Goal: Task Accomplishment & Management: Use online tool/utility

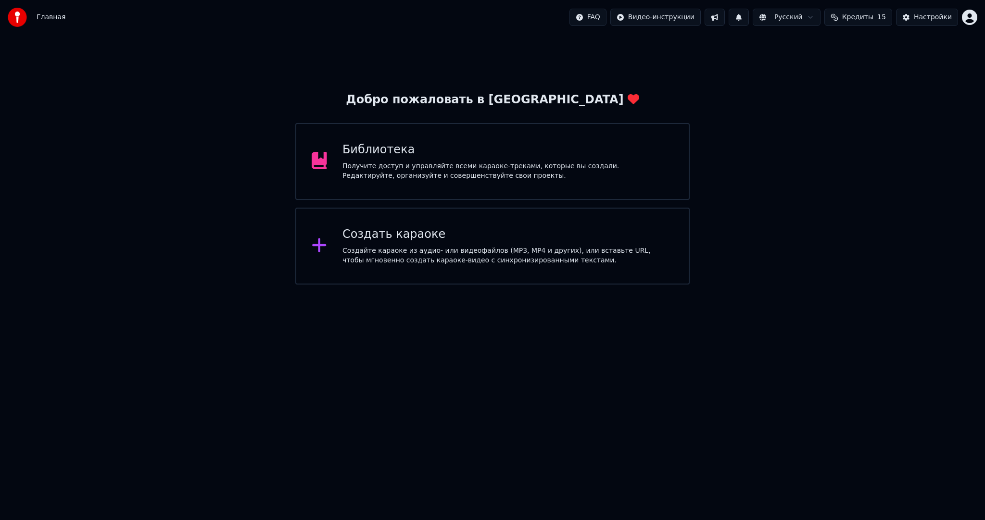
click at [402, 233] on div "Создать караоке" at bounding box center [508, 234] width 331 height 15
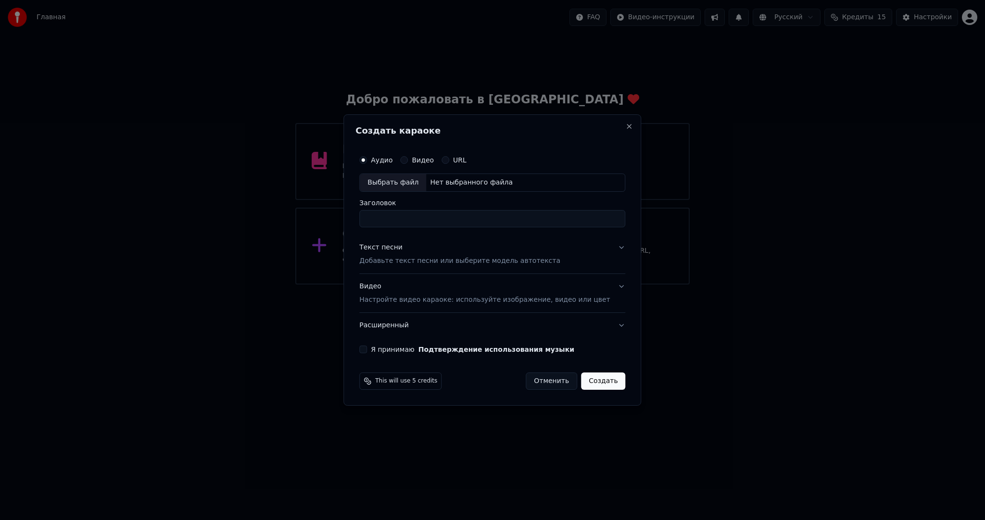
click at [401, 182] on div "Выбрать файл" at bounding box center [393, 182] width 66 height 17
click at [398, 178] on div "Выбрать файл" at bounding box center [393, 182] width 66 height 17
type input "**********"
click at [441, 258] on p "Добавьте текст песни или выберите модель автотекста" at bounding box center [459, 261] width 201 height 10
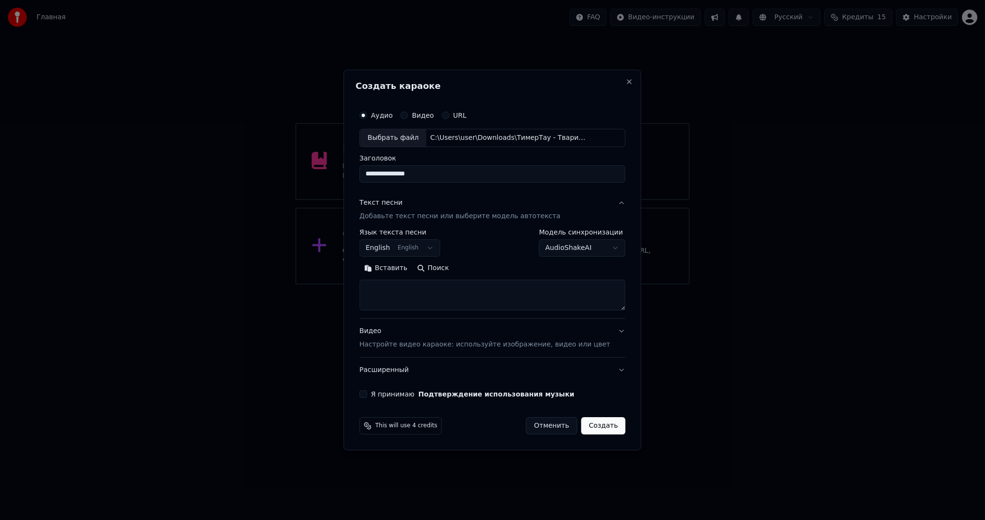
click at [421, 241] on body "**********" at bounding box center [492, 142] width 985 height 285
select select "**"
click at [405, 269] on button "Вставить" at bounding box center [385, 268] width 53 height 15
click at [376, 390] on div "**********" at bounding box center [492, 252] width 274 height 300
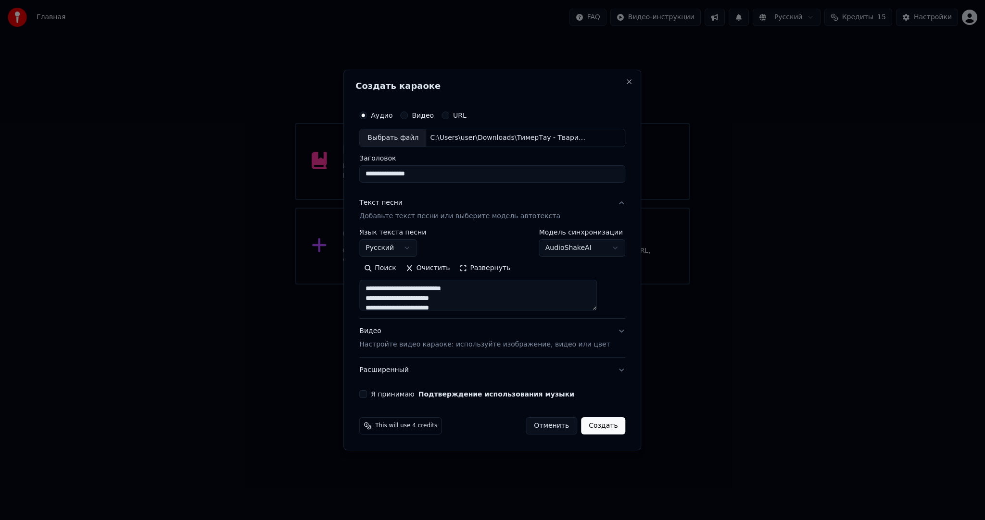
click at [367, 393] on button "Я принимаю Подтверждение использования музыки" at bounding box center [363, 395] width 8 height 8
click at [599, 422] on button "Создать" at bounding box center [603, 426] width 44 height 17
type textarea "**********"
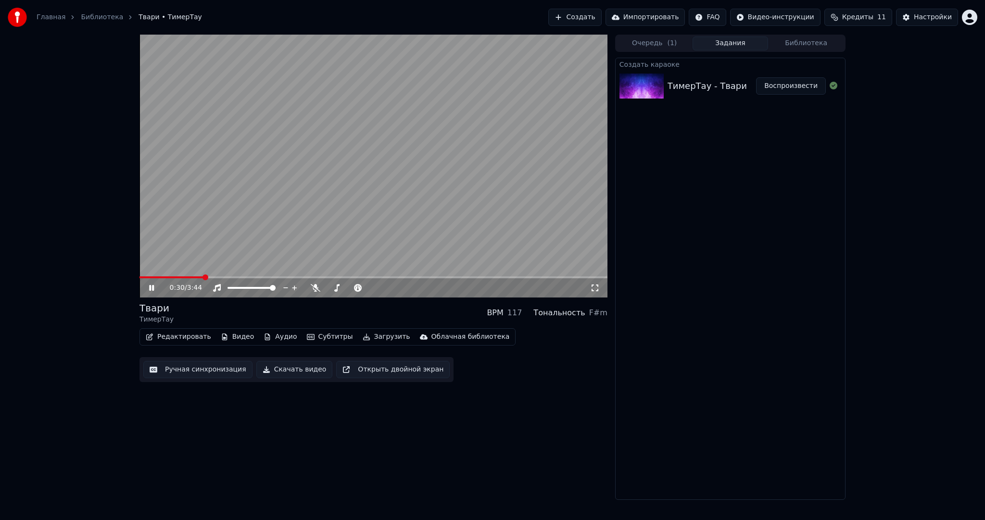
click at [269, 190] on video at bounding box center [374, 166] width 468 height 263
click at [222, 373] on button "Ручная синхронизация" at bounding box center [197, 369] width 109 height 17
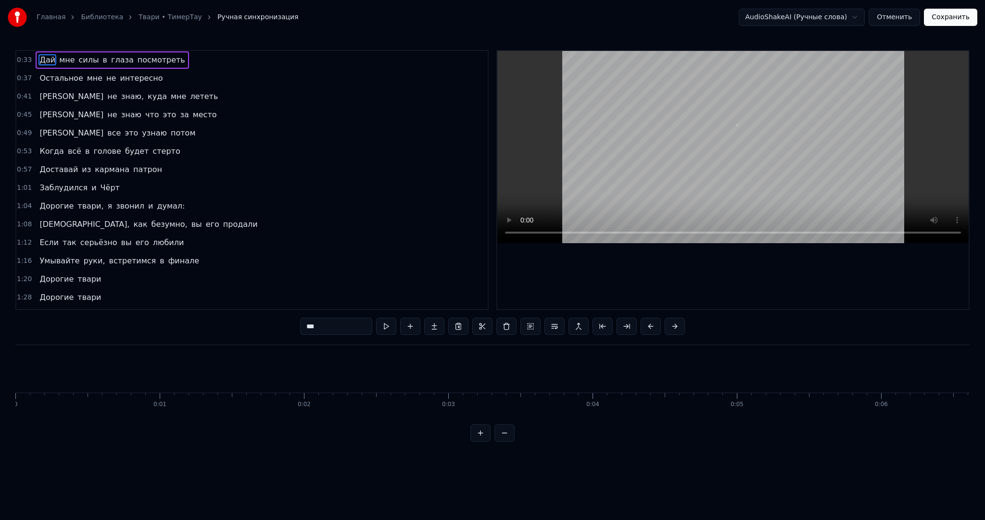
scroll to position [0, 4737]
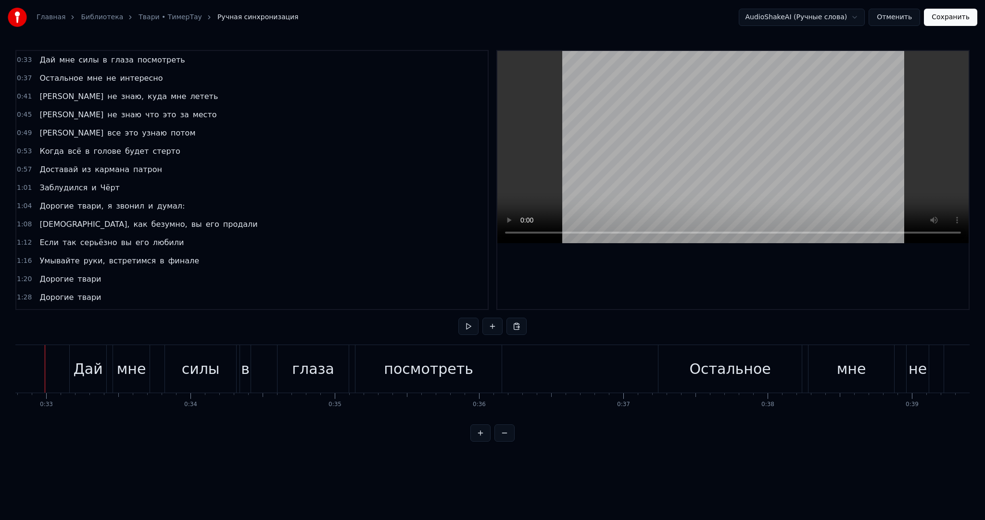
scroll to position [0, 4712]
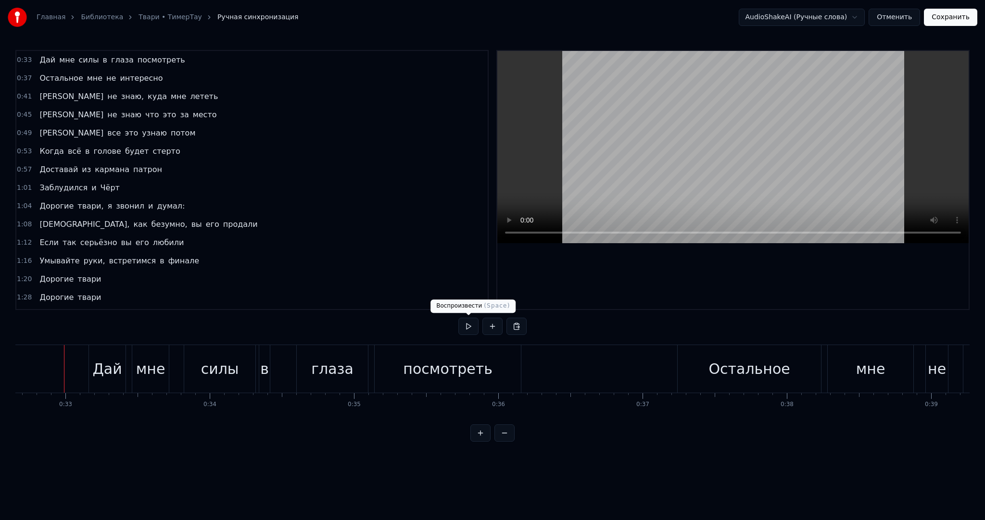
click at [475, 328] on button at bounding box center [468, 326] width 20 height 17
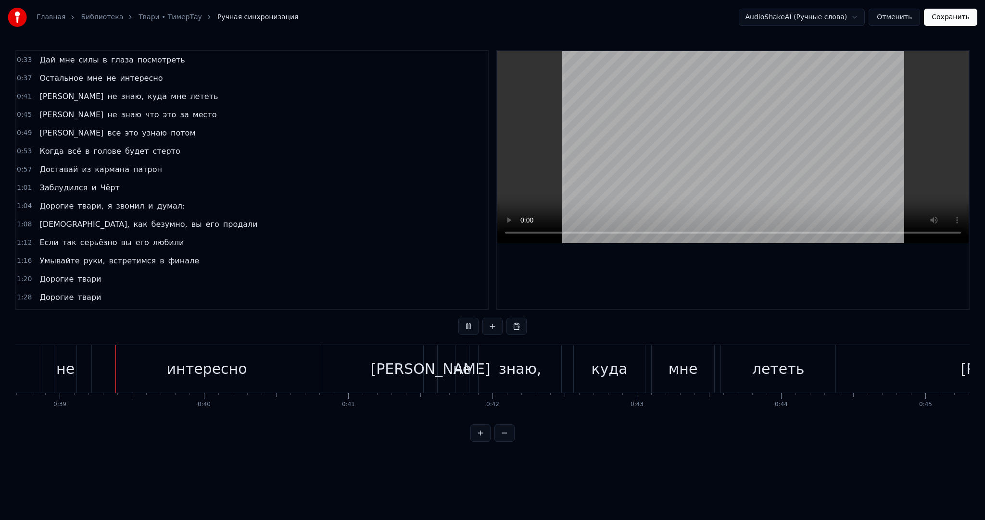
click at [674, 173] on video at bounding box center [732, 147] width 471 height 192
click at [893, 21] on button "Отменить" at bounding box center [894, 17] width 51 height 17
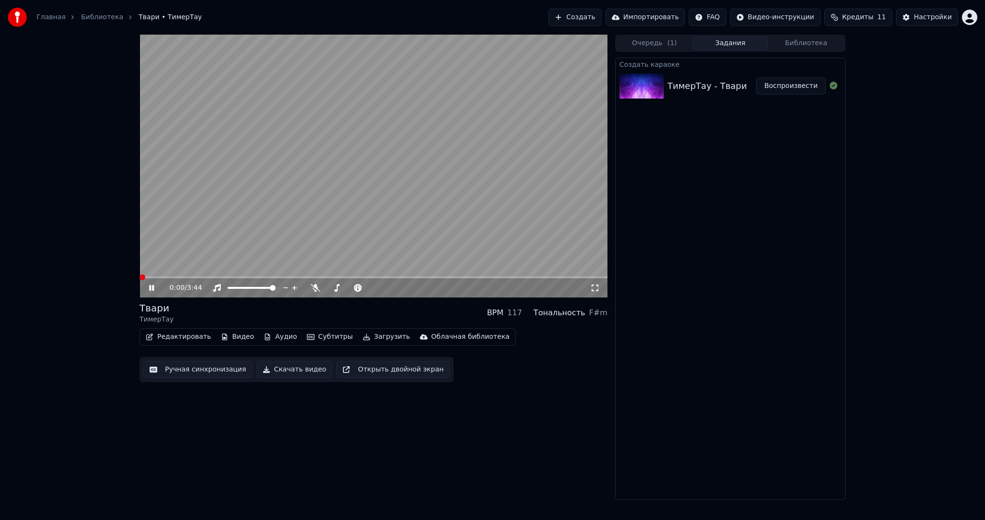
click at [332, 337] on button "Субтитры" at bounding box center [330, 336] width 54 height 13
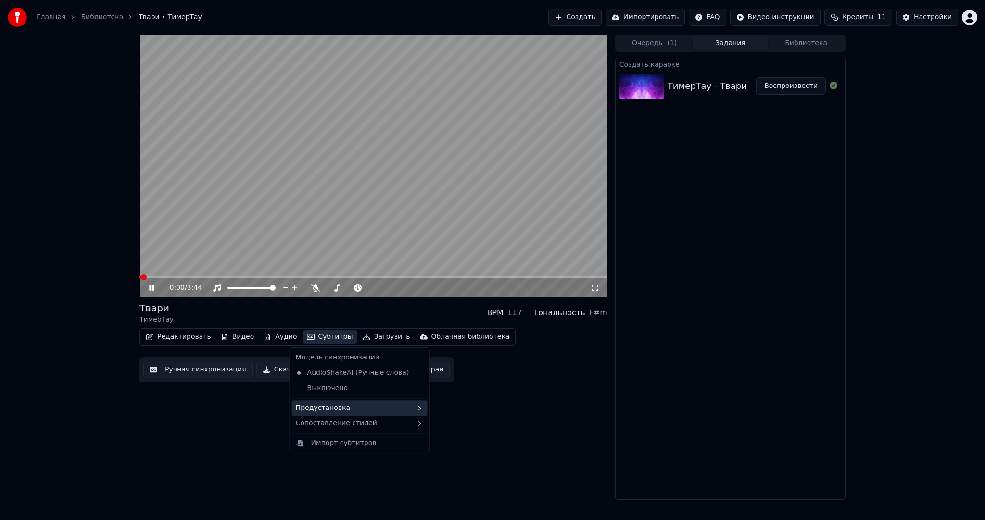
click at [363, 406] on div "Предустановка" at bounding box center [360, 408] width 136 height 15
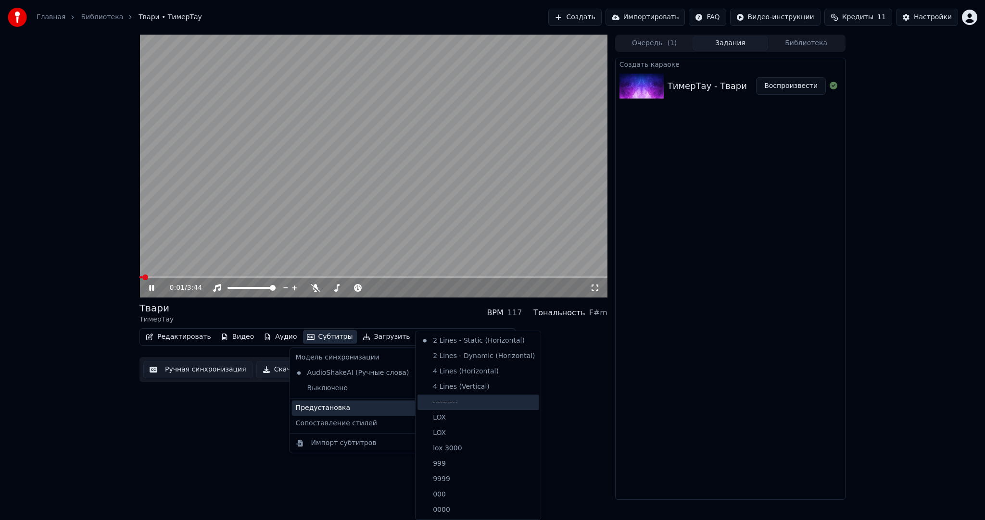
click at [460, 406] on div "----------" at bounding box center [478, 402] width 121 height 15
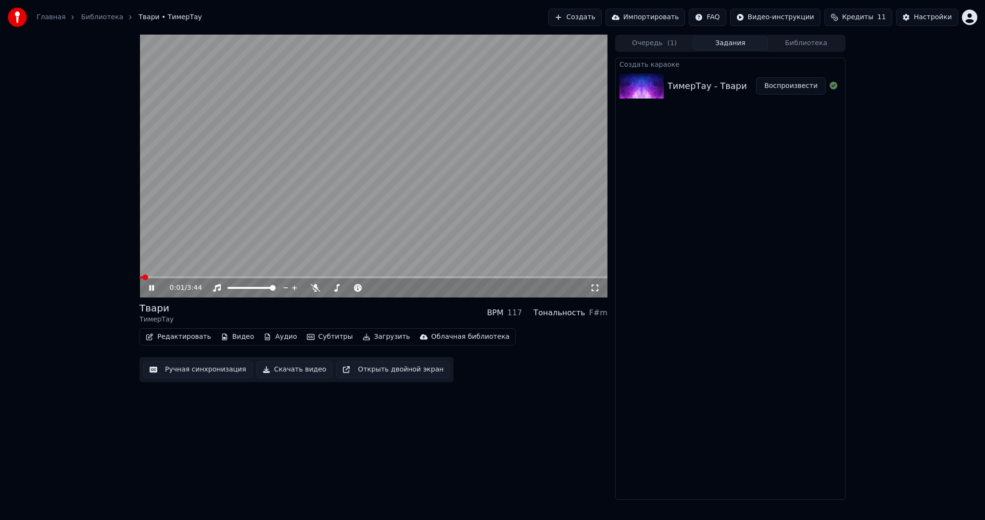
click at [184, 363] on button "Ручная синхронизация" at bounding box center [197, 369] width 109 height 17
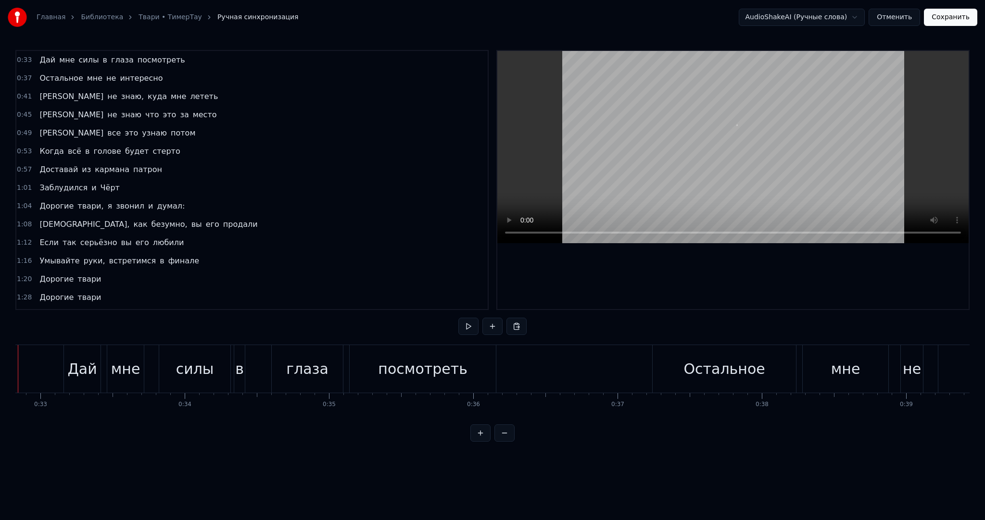
scroll to position [0, 4691]
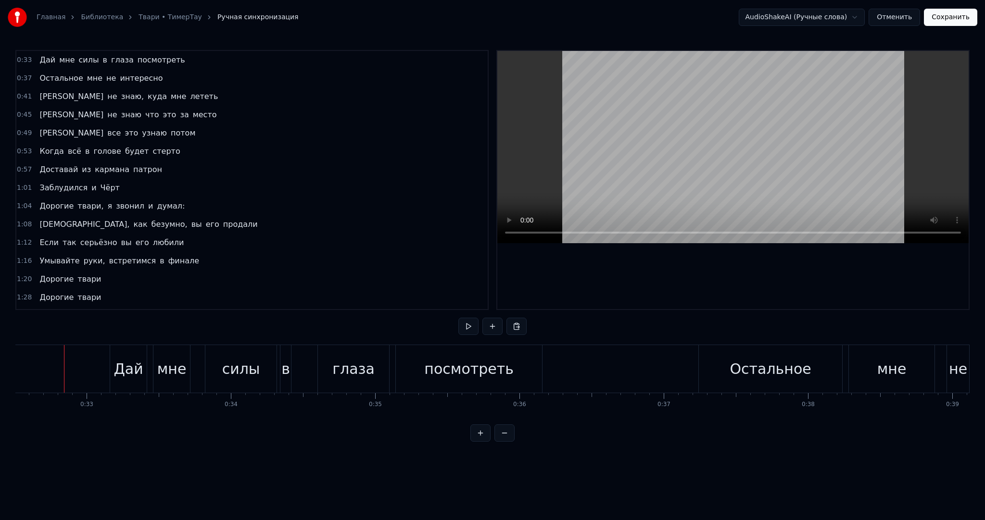
click at [469, 320] on body "Главная Библиотека Твари • ТимерТау Ручная синхронизация AudioShakeAI (Ручные с…" at bounding box center [492, 221] width 985 height 442
click at [467, 325] on button at bounding box center [468, 326] width 20 height 17
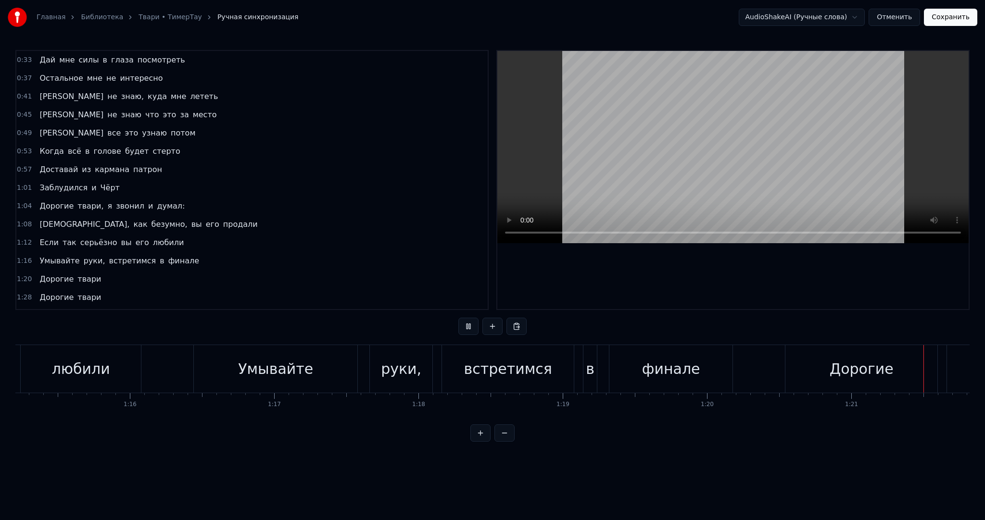
scroll to position [0, 11734]
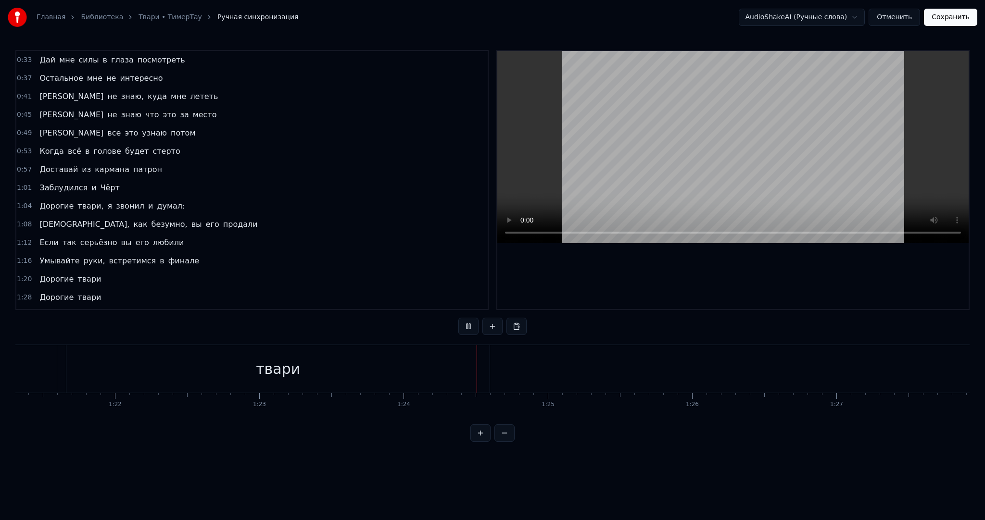
click at [602, 159] on video at bounding box center [732, 147] width 471 height 192
click at [355, 348] on div "твари" at bounding box center [277, 369] width 423 height 48
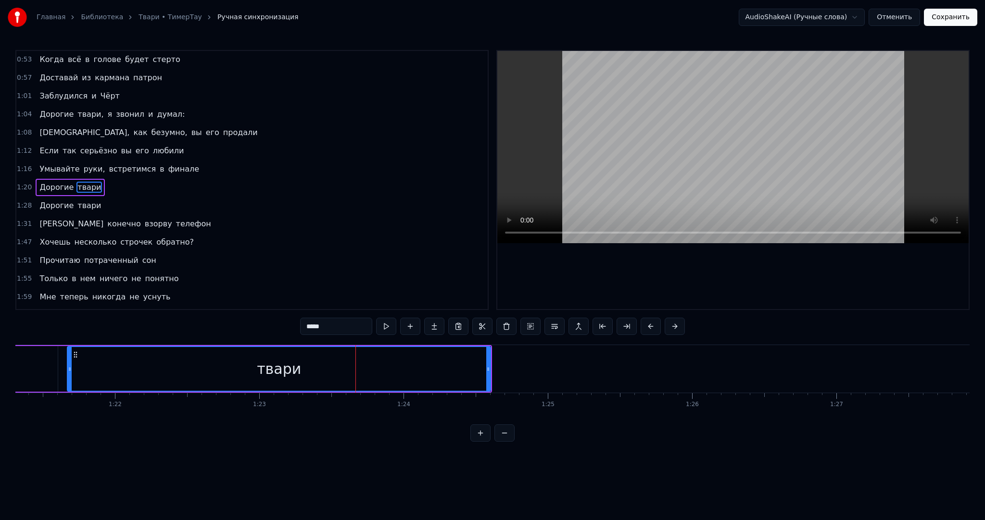
drag, startPoint x: 491, startPoint y: 366, endPoint x: 483, endPoint y: 366, distance: 7.2
click at [483, 366] on div "твари" at bounding box center [279, 369] width 424 height 46
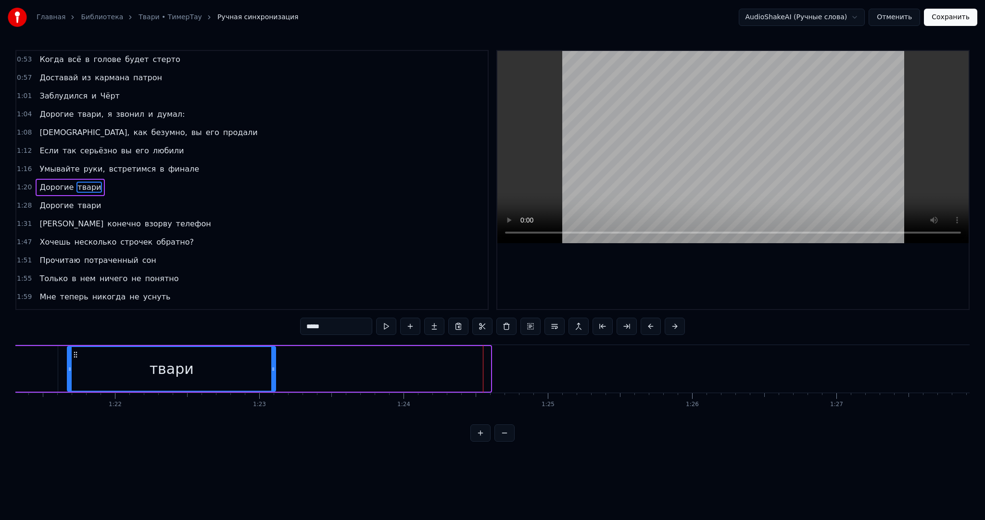
drag, startPoint x: 436, startPoint y: 363, endPoint x: 269, endPoint y: 354, distance: 166.7
click at [271, 356] on div at bounding box center [273, 369] width 4 height 44
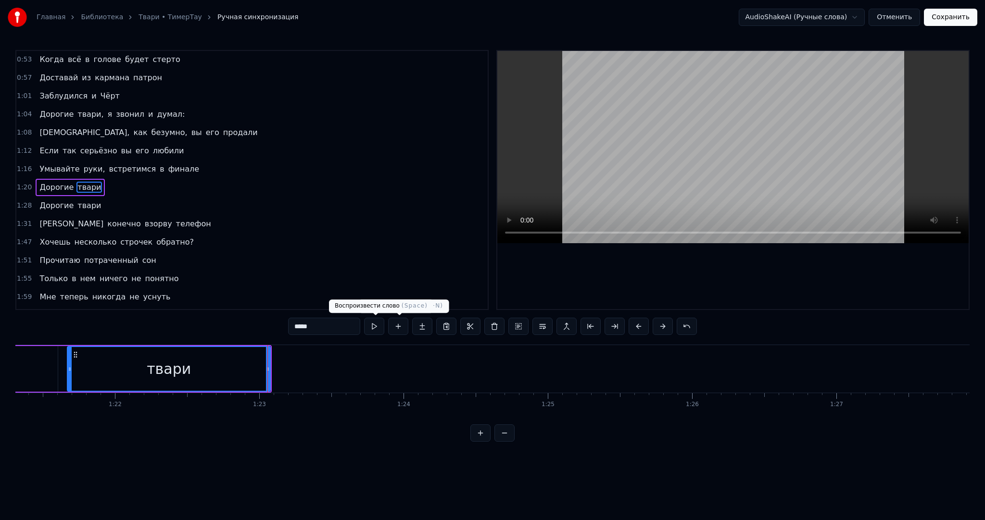
click at [383, 322] on button at bounding box center [374, 326] width 20 height 17
drag, startPoint x: 268, startPoint y: 372, endPoint x: 210, endPoint y: 369, distance: 58.3
click at [213, 369] on icon at bounding box center [215, 370] width 4 height 8
click at [371, 328] on button at bounding box center [374, 326] width 20 height 17
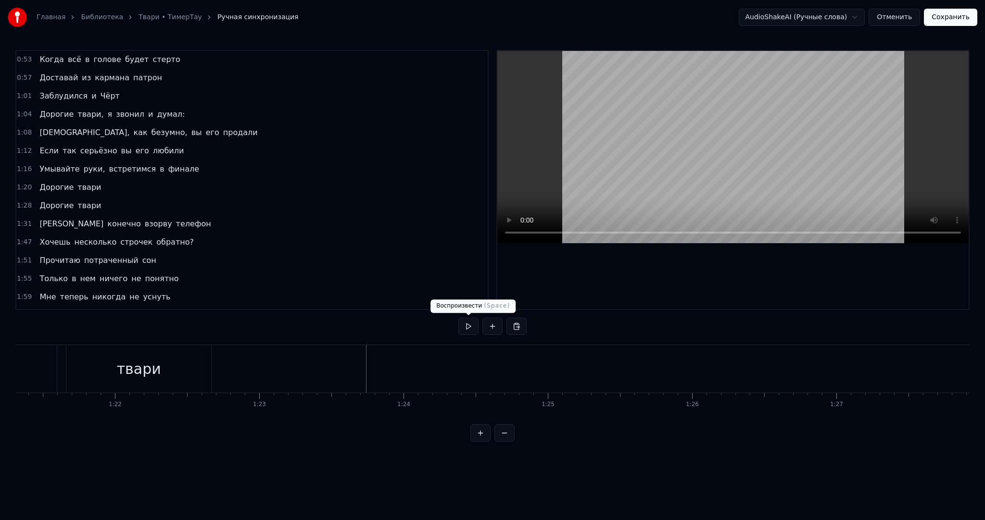
click at [465, 328] on button at bounding box center [468, 326] width 20 height 17
click at [668, 149] on video at bounding box center [732, 147] width 471 height 192
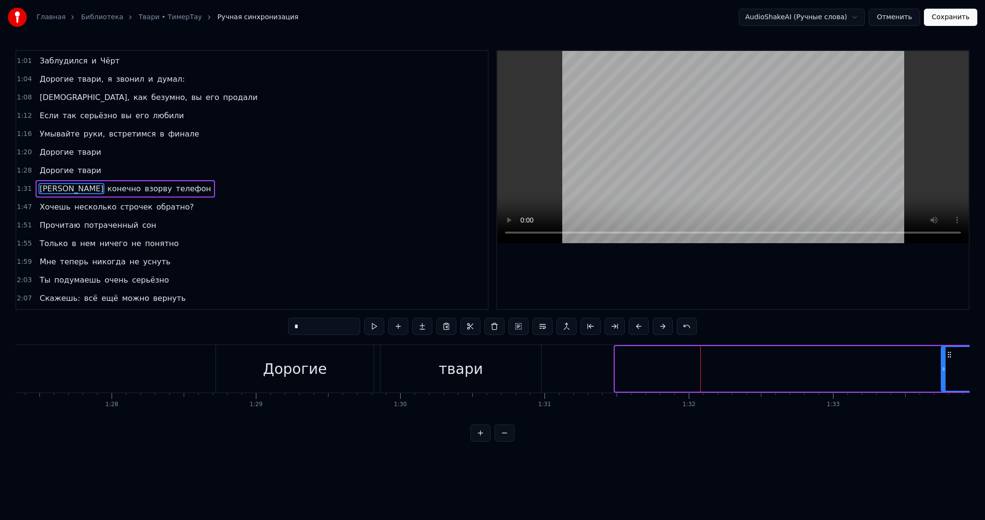
drag, startPoint x: 616, startPoint y: 363, endPoint x: 958, endPoint y: 360, distance: 342.0
click at [946, 360] on div at bounding box center [944, 369] width 4 height 44
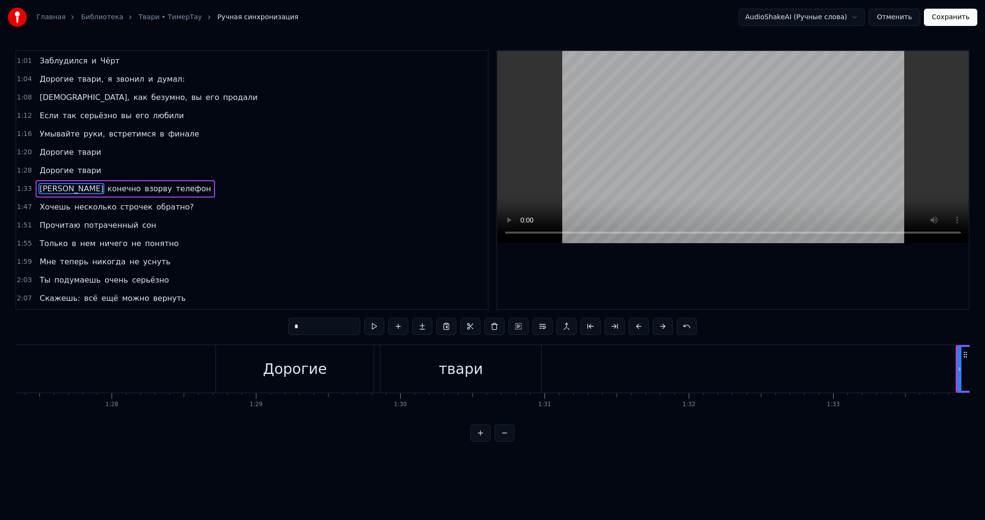
scroll to position [0, 13496]
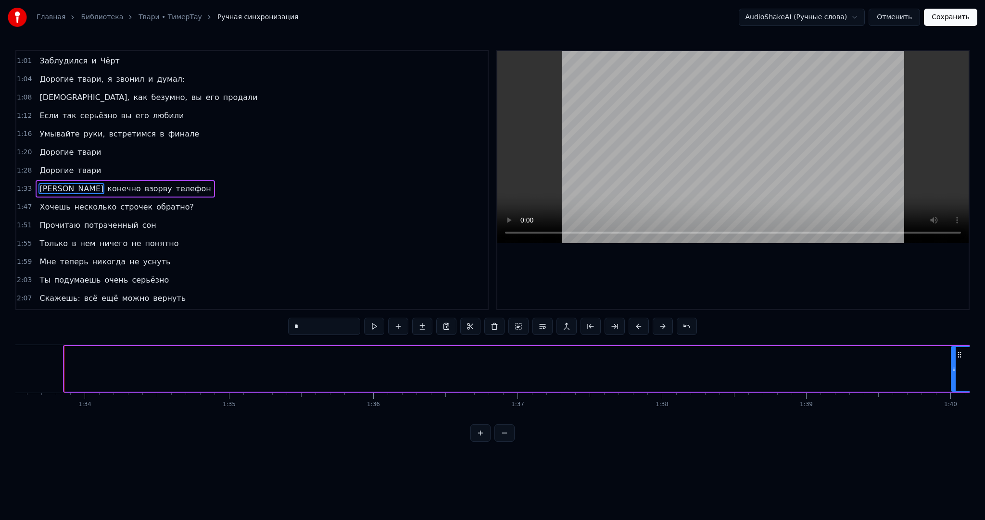
drag, startPoint x: 65, startPoint y: 364, endPoint x: 954, endPoint y: 364, distance: 888.5
click at [954, 364] on div at bounding box center [954, 369] width 4 height 44
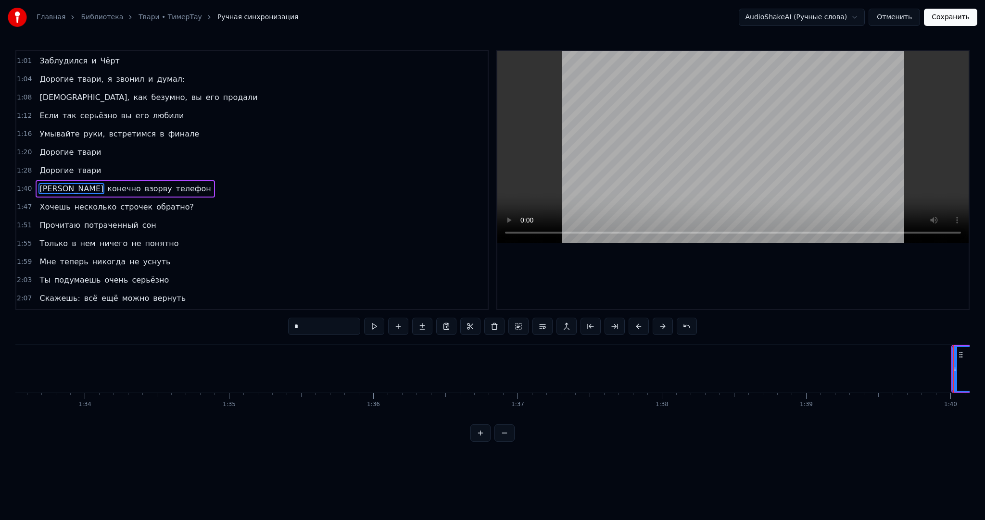
scroll to position [0, 14386]
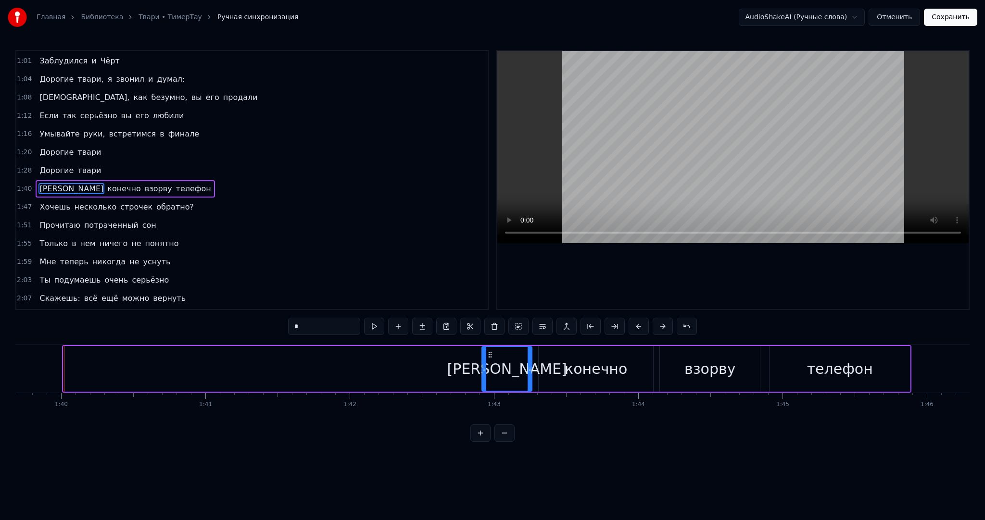
drag, startPoint x: 64, startPoint y: 366, endPoint x: 483, endPoint y: 365, distance: 418.5
click at [483, 366] on icon at bounding box center [484, 370] width 4 height 8
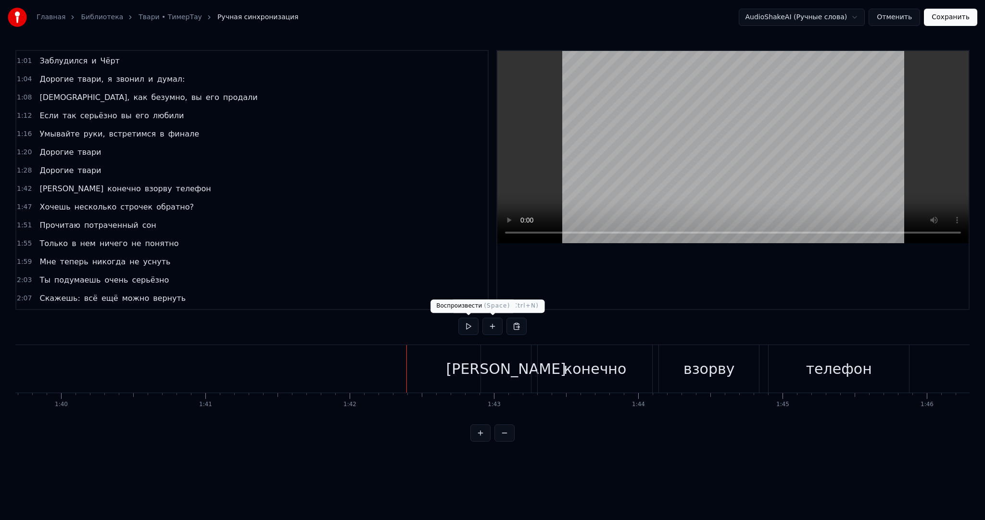
click at [469, 325] on button at bounding box center [468, 326] width 20 height 17
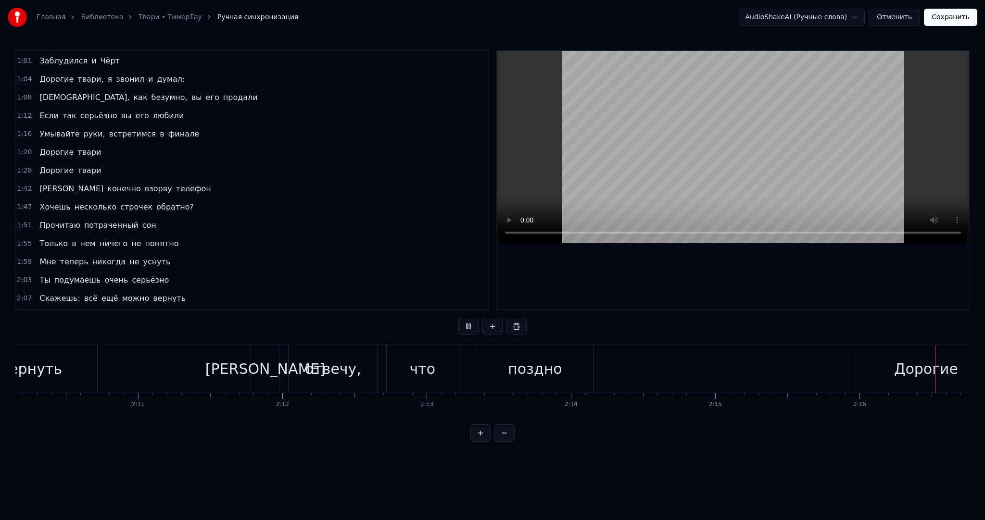
scroll to position [0, 19664]
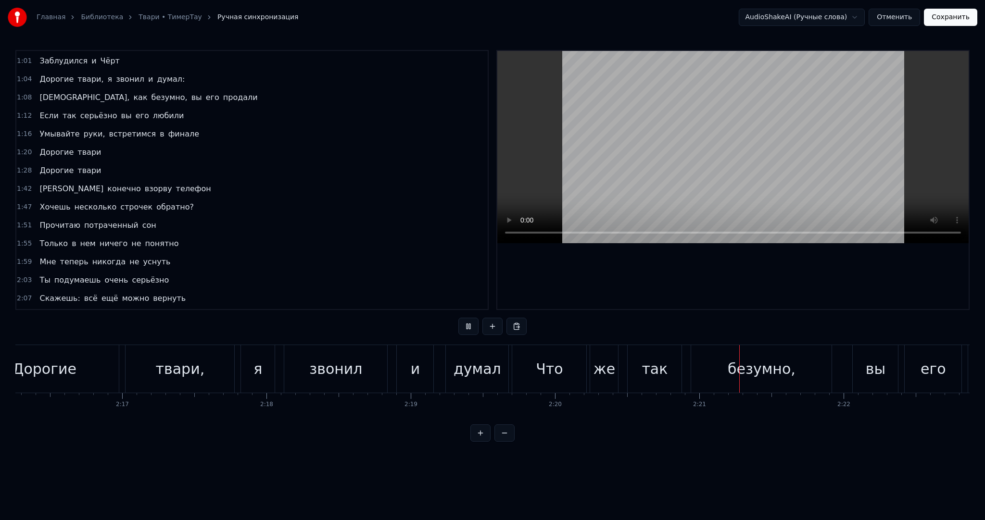
click at [593, 207] on video at bounding box center [732, 147] width 471 height 192
click at [597, 193] on video at bounding box center [732, 147] width 471 height 192
click at [608, 187] on video at bounding box center [732, 147] width 471 height 192
click at [439, 369] on div "Дорогие твари, я звонил и думал" at bounding box center [240, 369] width 542 height 48
click at [476, 330] on button at bounding box center [468, 326] width 20 height 17
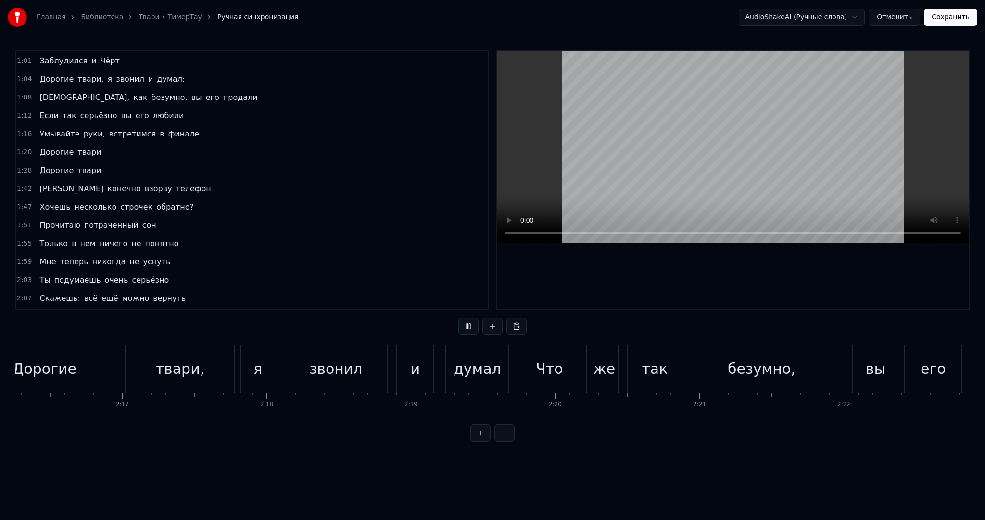
click at [476, 330] on button at bounding box center [468, 326] width 20 height 17
click at [510, 359] on div "Дорогие твари, я звонил и думал" at bounding box center [240, 369] width 542 height 48
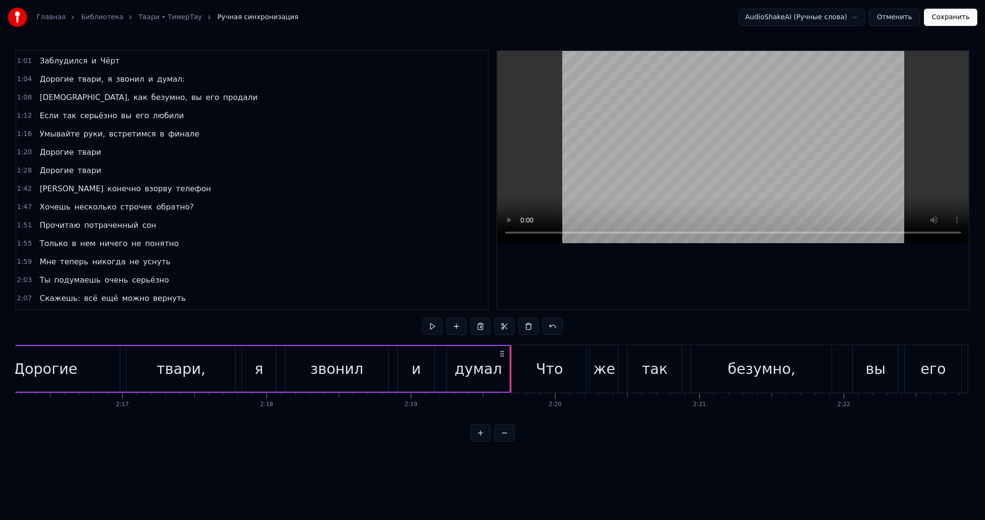
click at [512, 351] on div "Что" at bounding box center [549, 369] width 75 height 48
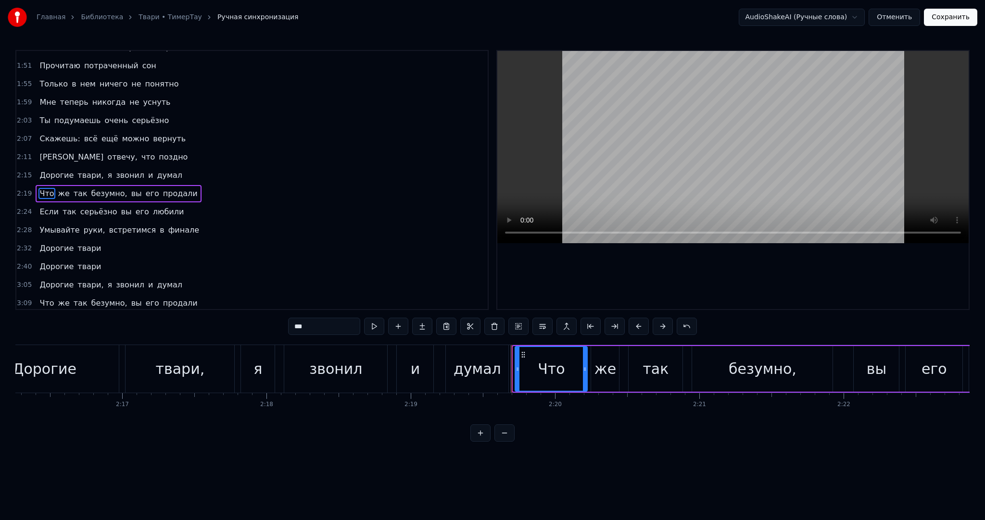
drag, startPoint x: 514, startPoint y: 352, endPoint x: 520, endPoint y: 354, distance: 6.5
click at [520, 353] on div at bounding box center [518, 369] width 4 height 44
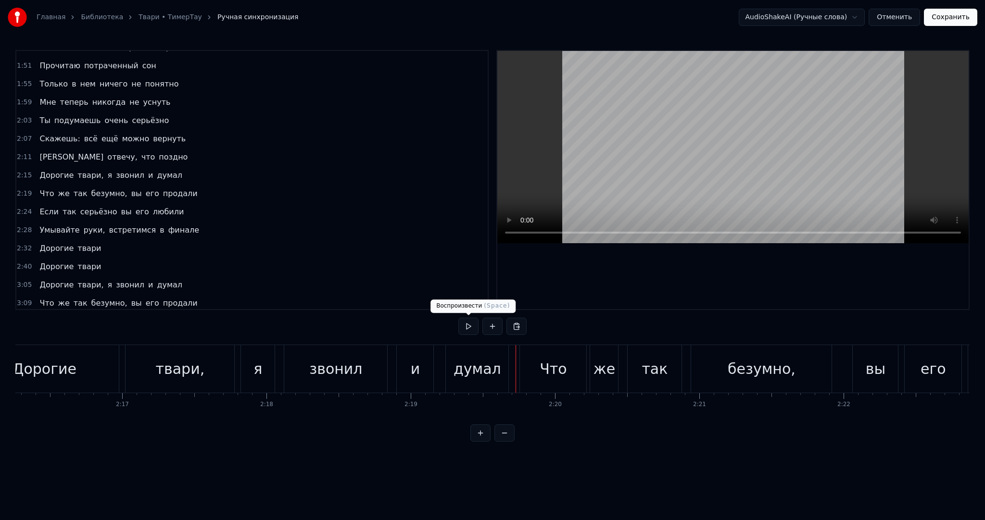
click at [476, 330] on button at bounding box center [468, 326] width 20 height 17
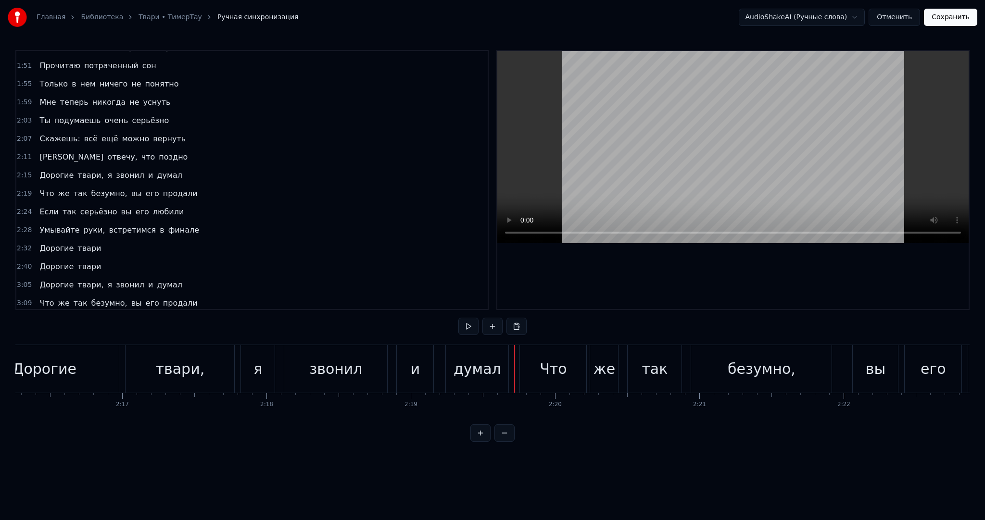
click at [470, 326] on button at bounding box center [468, 326] width 20 height 17
click at [474, 324] on button at bounding box center [468, 326] width 20 height 17
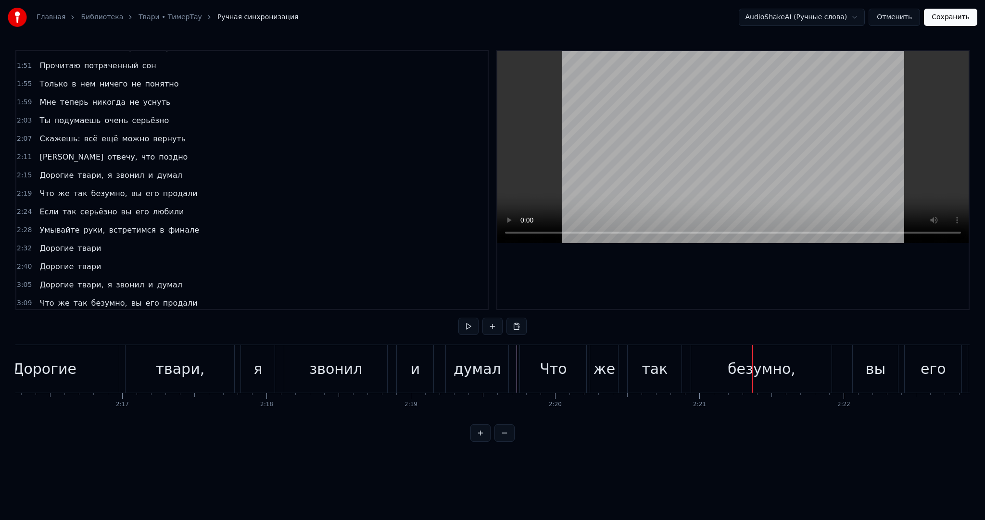
click at [474, 327] on button at bounding box center [468, 326] width 20 height 17
click at [476, 325] on button at bounding box center [468, 326] width 20 height 17
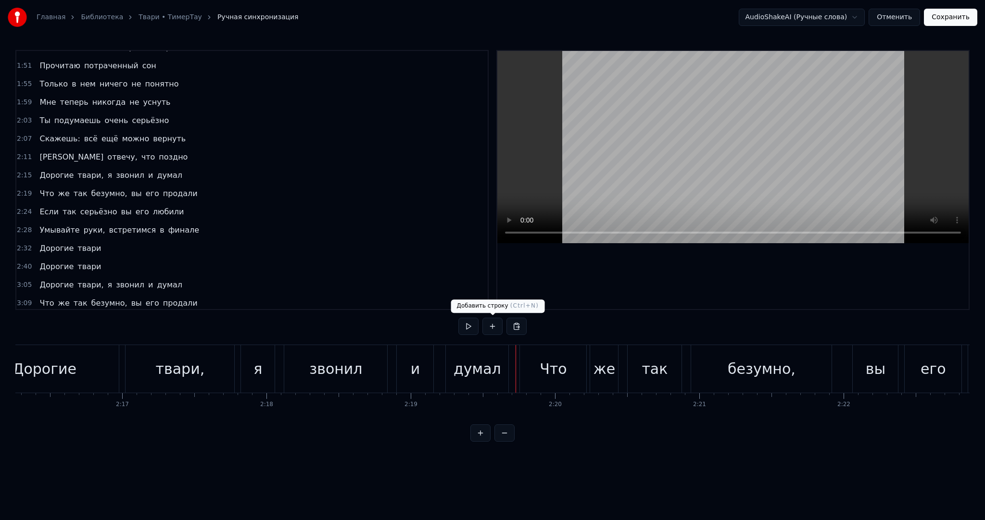
click at [472, 328] on button at bounding box center [468, 326] width 20 height 17
click at [474, 326] on button at bounding box center [468, 326] width 20 height 17
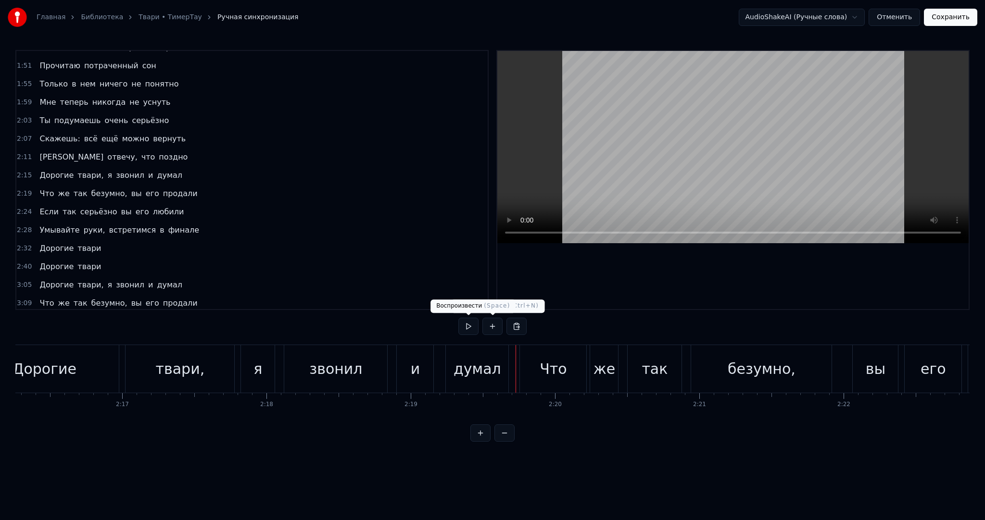
click at [475, 323] on button at bounding box center [468, 326] width 20 height 17
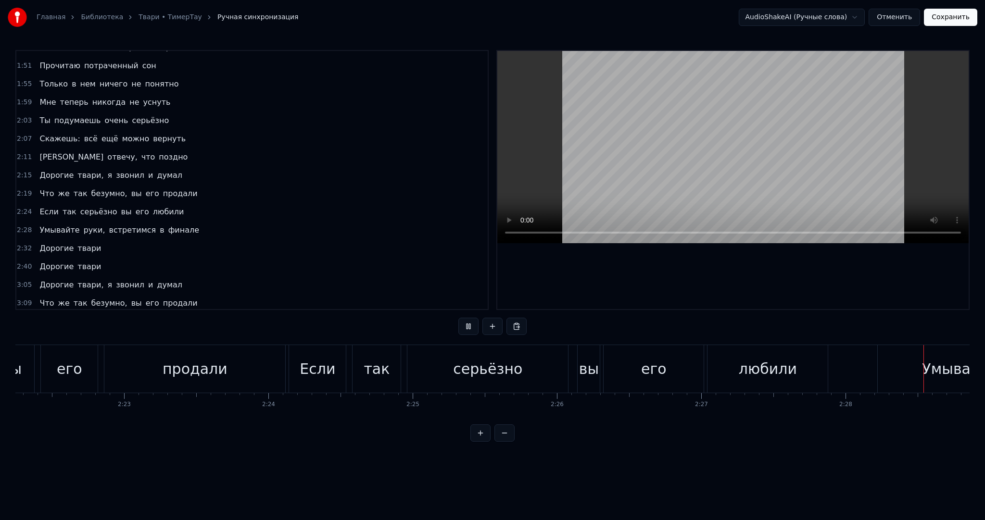
scroll to position [0, 21410]
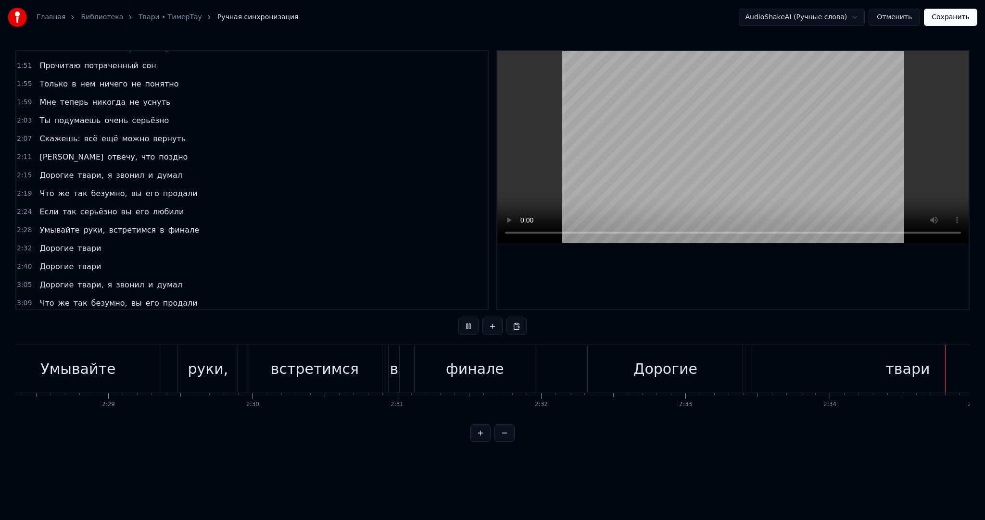
click at [615, 181] on video at bounding box center [732, 147] width 471 height 192
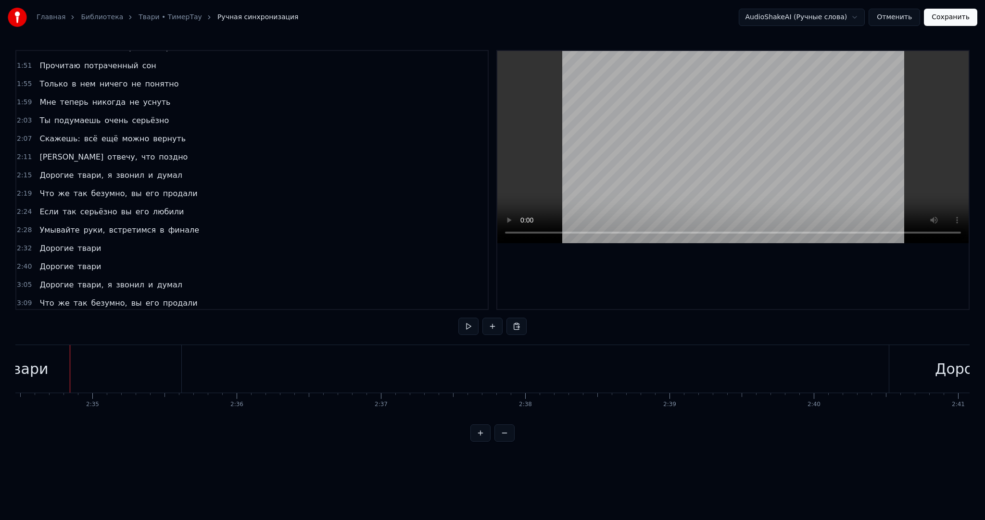
click at [178, 365] on div "твари" at bounding box center [26, 369] width 311 height 48
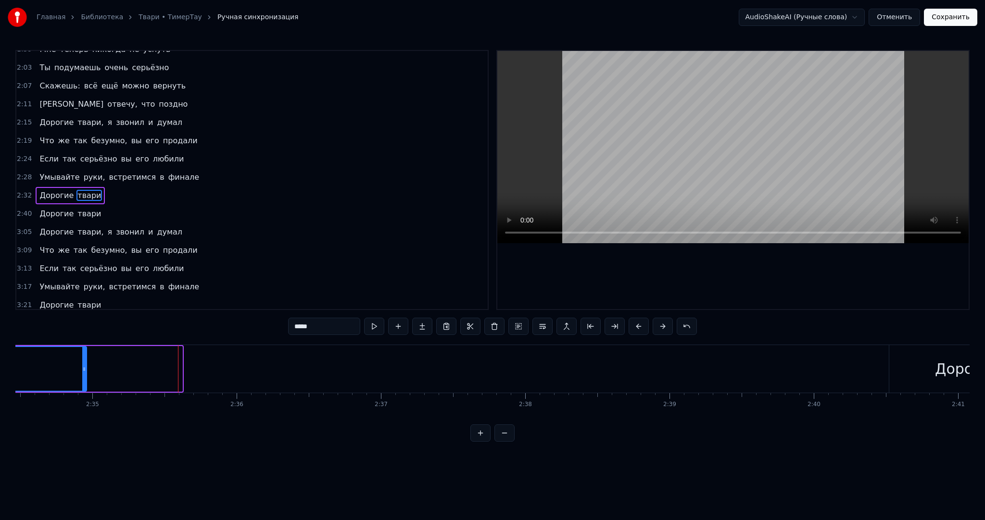
drag, startPoint x: 180, startPoint y: 366, endPoint x: 85, endPoint y: 367, distance: 95.7
click at [85, 367] on icon at bounding box center [84, 370] width 4 height 8
click at [373, 329] on button at bounding box center [374, 326] width 20 height 17
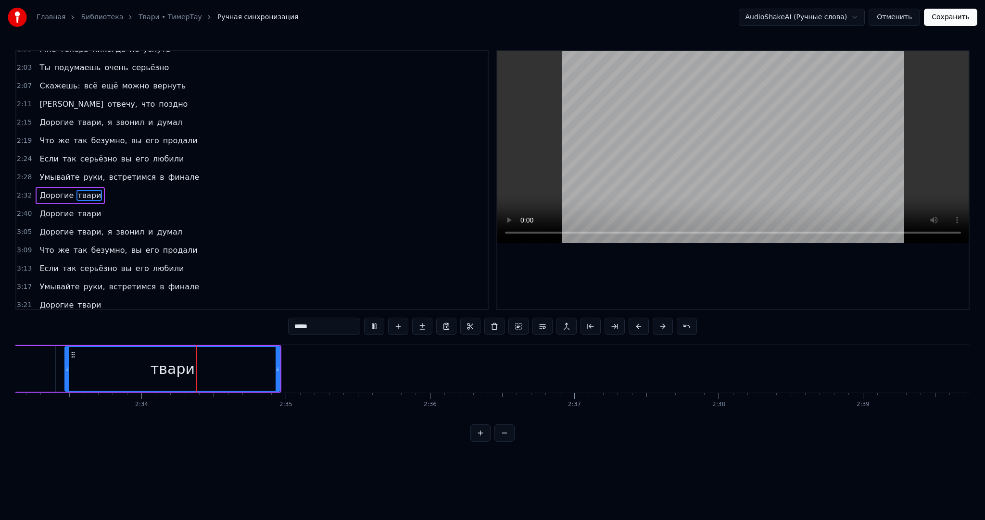
click at [256, 367] on div "твари" at bounding box center [172, 369] width 214 height 44
drag, startPoint x: 278, startPoint y: 362, endPoint x: 216, endPoint y: 362, distance: 62.1
click at [216, 362] on div at bounding box center [218, 369] width 4 height 44
click at [375, 327] on button at bounding box center [374, 326] width 20 height 17
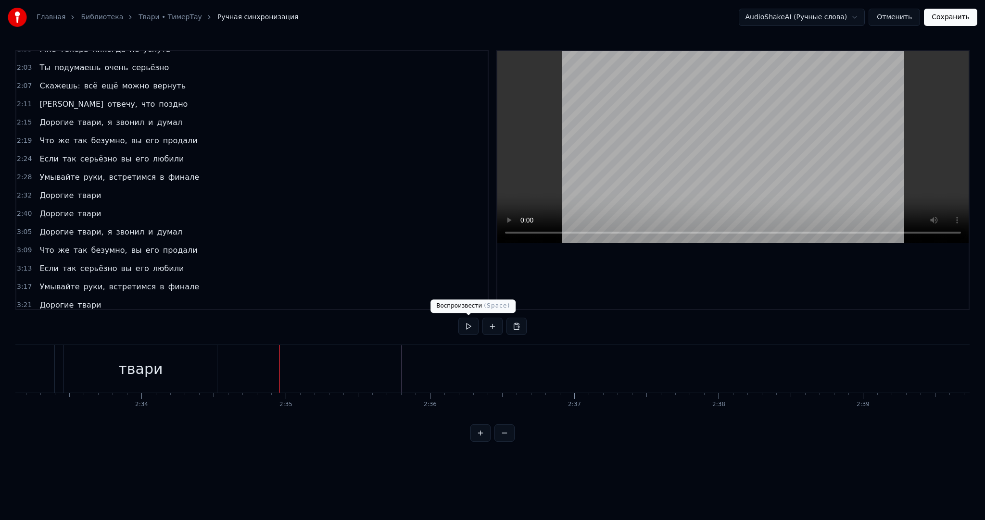
click at [465, 323] on button at bounding box center [468, 326] width 20 height 17
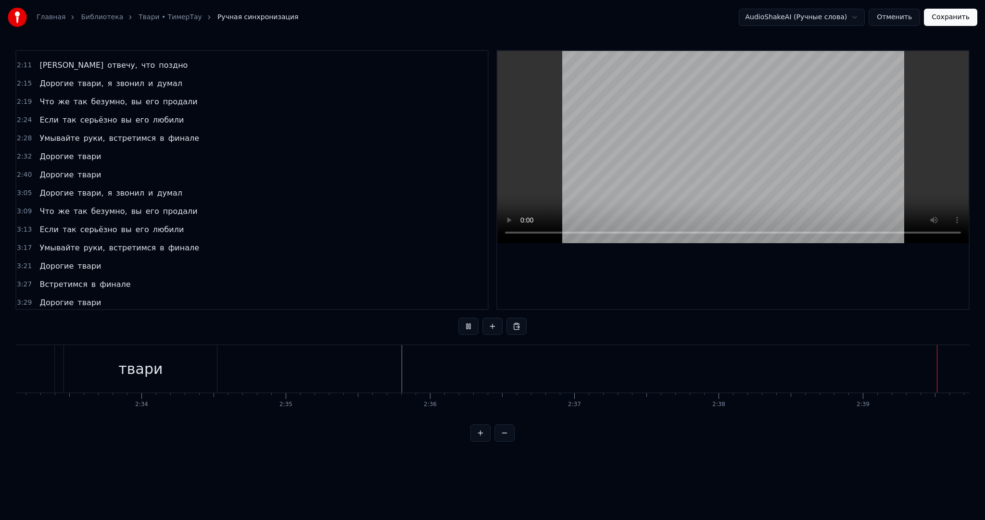
scroll to position [0, 22995]
click at [613, 186] on video at bounding box center [732, 147] width 471 height 192
click at [631, 368] on div "твари" at bounding box center [495, 369] width 291 height 48
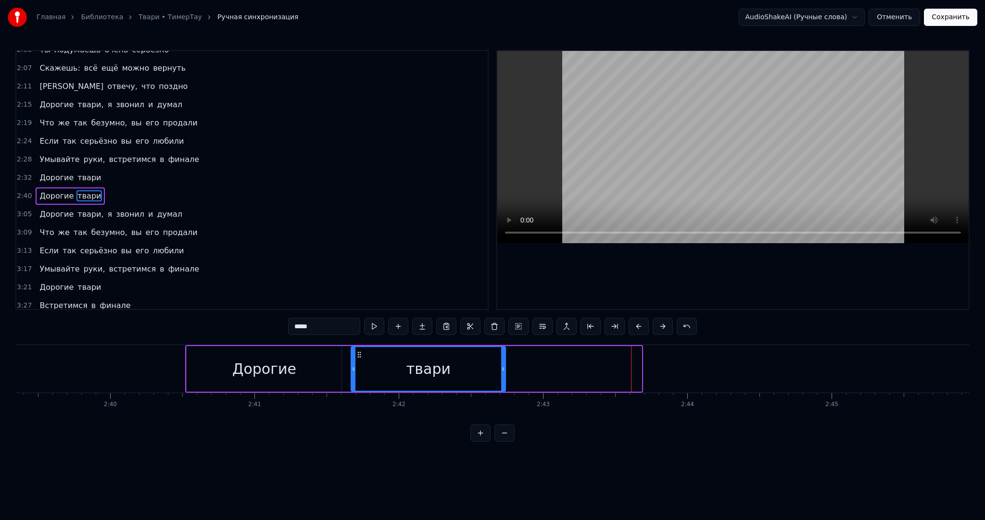
drag, startPoint x: 639, startPoint y: 368, endPoint x: 501, endPoint y: 366, distance: 138.1
click at [501, 366] on icon at bounding box center [503, 370] width 4 height 8
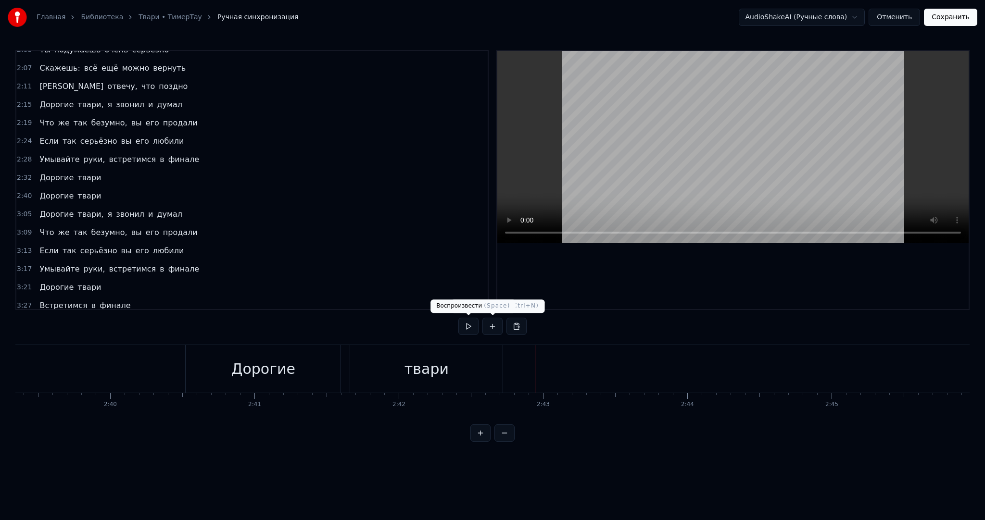
click at [468, 321] on button at bounding box center [468, 326] width 20 height 17
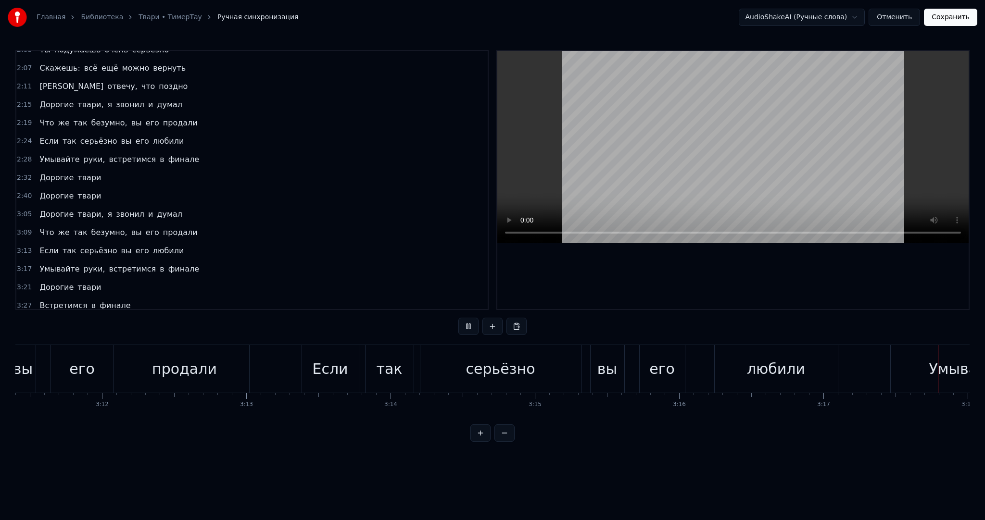
scroll to position [0, 28503]
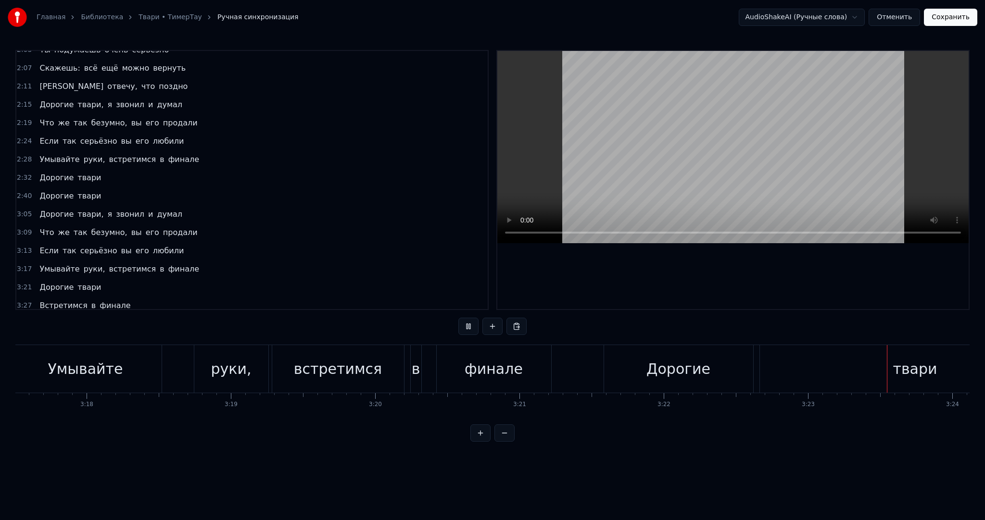
click at [706, 152] on video at bounding box center [732, 147] width 471 height 192
click at [843, 367] on div "твари" at bounding box center [915, 369] width 311 height 48
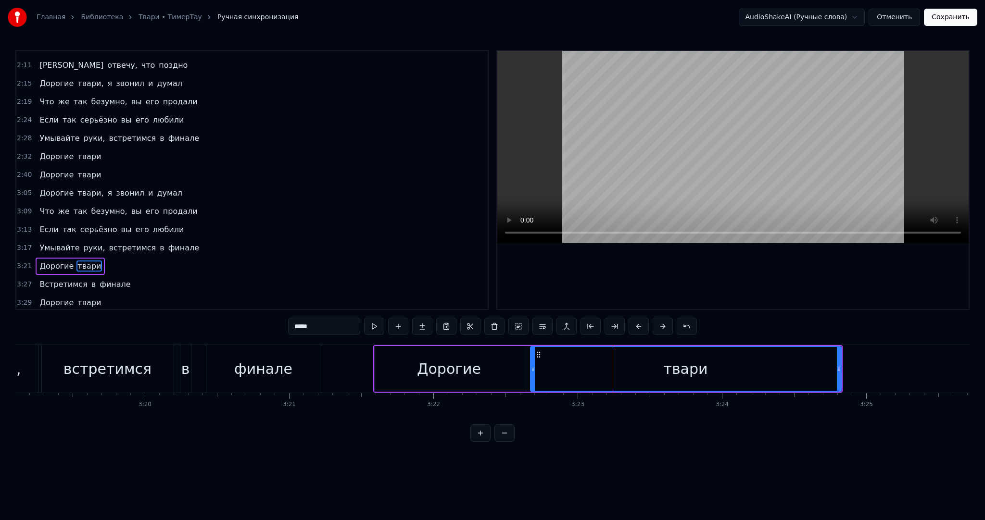
scroll to position [0, 28812]
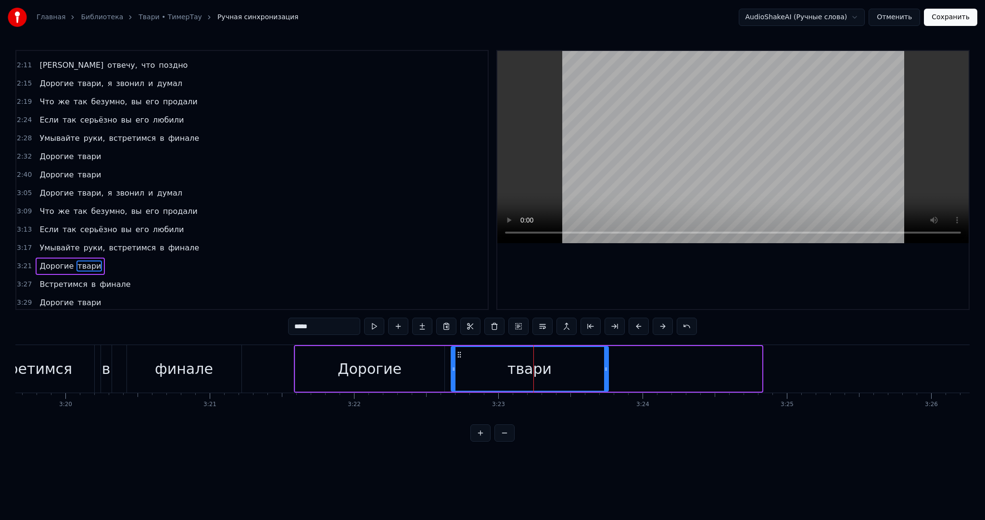
drag, startPoint x: 759, startPoint y: 367, endPoint x: 606, endPoint y: 366, distance: 153.5
click at [606, 366] on icon at bounding box center [606, 370] width 4 height 8
click at [376, 328] on button at bounding box center [374, 326] width 20 height 17
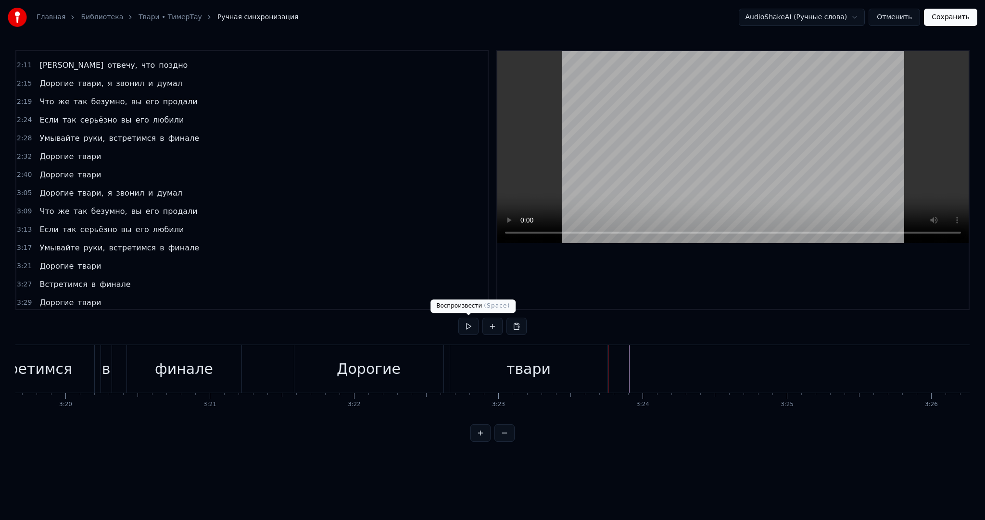
click at [472, 330] on button at bounding box center [468, 326] width 20 height 17
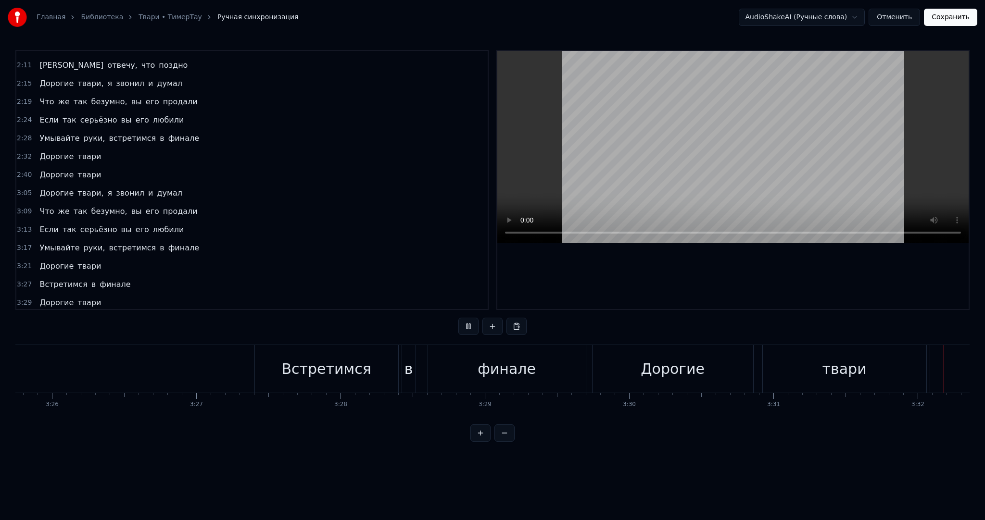
scroll to position [0, 30573]
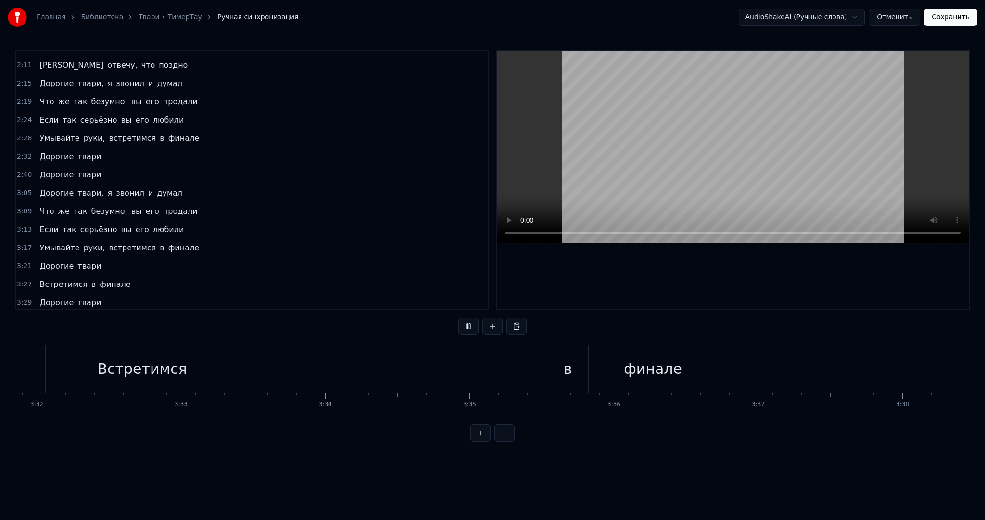
click at [475, 329] on button at bounding box center [468, 326] width 20 height 17
click at [189, 375] on div "Встретимся" at bounding box center [142, 369] width 187 height 48
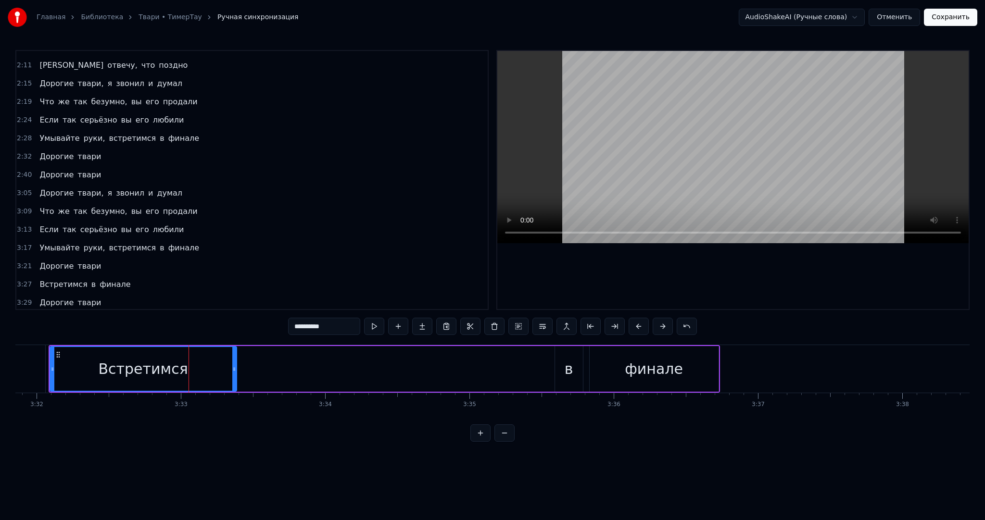
click at [558, 372] on div "в" at bounding box center [569, 369] width 28 height 46
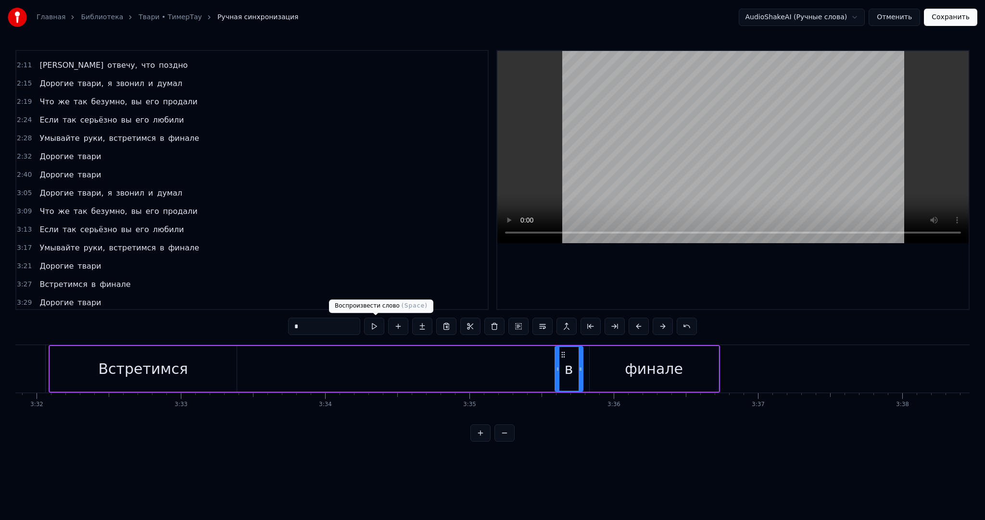
click at [375, 330] on button at bounding box center [374, 326] width 20 height 17
drag, startPoint x: 599, startPoint y: 362, endPoint x: 562, endPoint y: 358, distance: 37.7
click at [600, 362] on div "финале" at bounding box center [654, 369] width 129 height 46
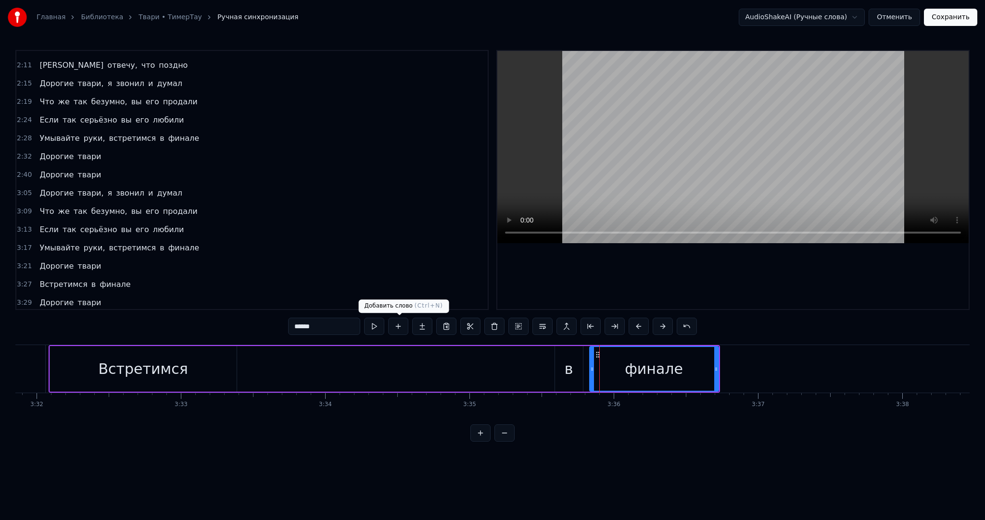
click at [380, 328] on button at bounding box center [374, 326] width 20 height 17
click at [381, 328] on button at bounding box center [374, 326] width 20 height 17
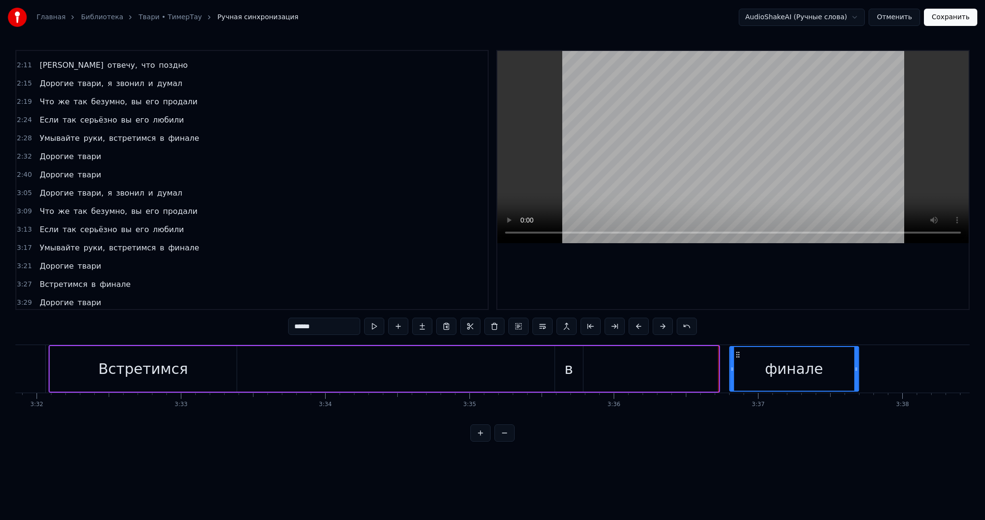
drag, startPoint x: 598, startPoint y: 353, endPoint x: 738, endPoint y: 358, distance: 140.1
click at [738, 358] on icon at bounding box center [738, 355] width 8 height 8
click at [377, 329] on button at bounding box center [374, 326] width 20 height 17
click at [377, 328] on button at bounding box center [374, 326] width 20 height 17
click at [573, 376] on div "в" at bounding box center [569, 369] width 28 height 46
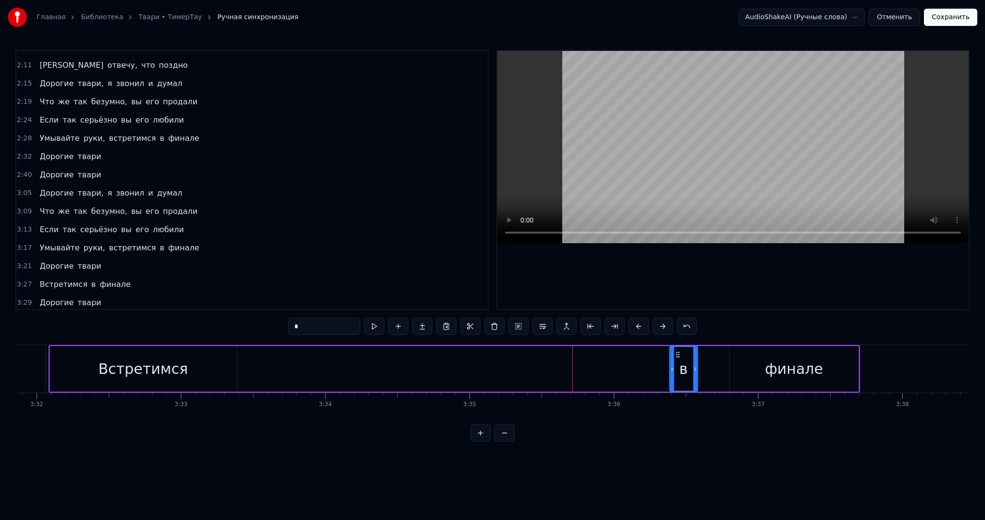
drag, startPoint x: 595, startPoint y: 357, endPoint x: 682, endPoint y: 359, distance: 87.1
click at [693, 361] on div "в" at bounding box center [683, 369] width 27 height 44
click at [203, 362] on div "Встретимся" at bounding box center [143, 369] width 187 height 46
type input "**********"
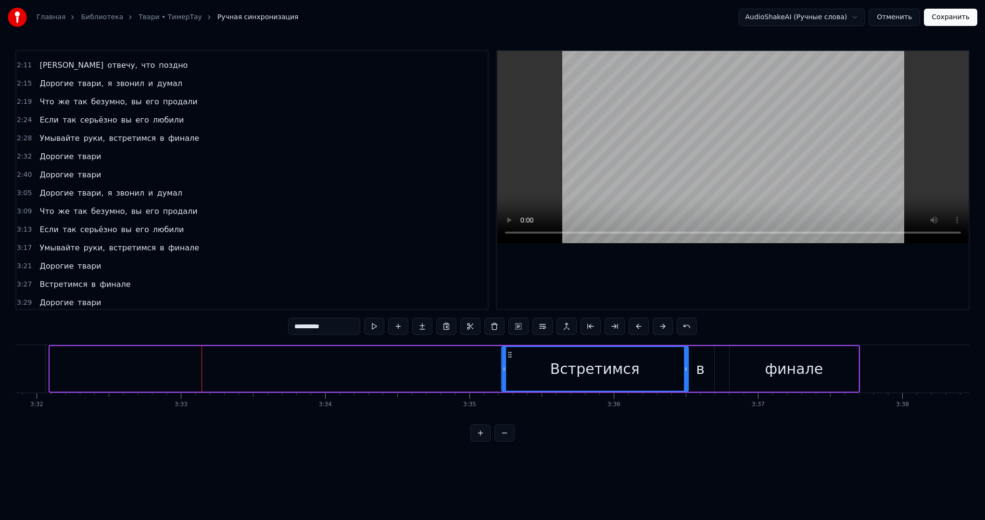
drag, startPoint x: 57, startPoint y: 354, endPoint x: 500, endPoint y: 364, distance: 443.6
click at [508, 363] on div "Встретимся" at bounding box center [595, 369] width 186 height 44
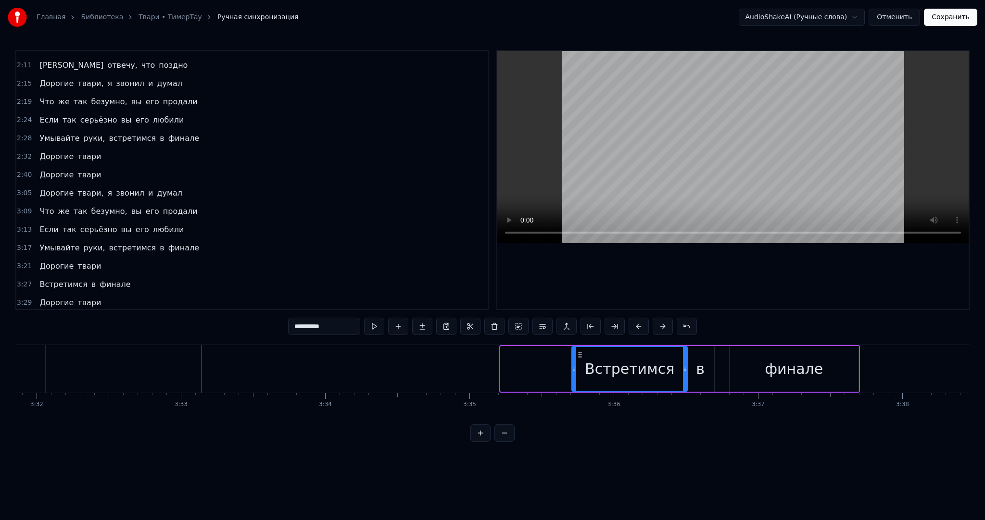
drag, startPoint x: 502, startPoint y: 368, endPoint x: 588, endPoint y: 368, distance: 86.1
click at [576, 368] on icon at bounding box center [574, 370] width 4 height 8
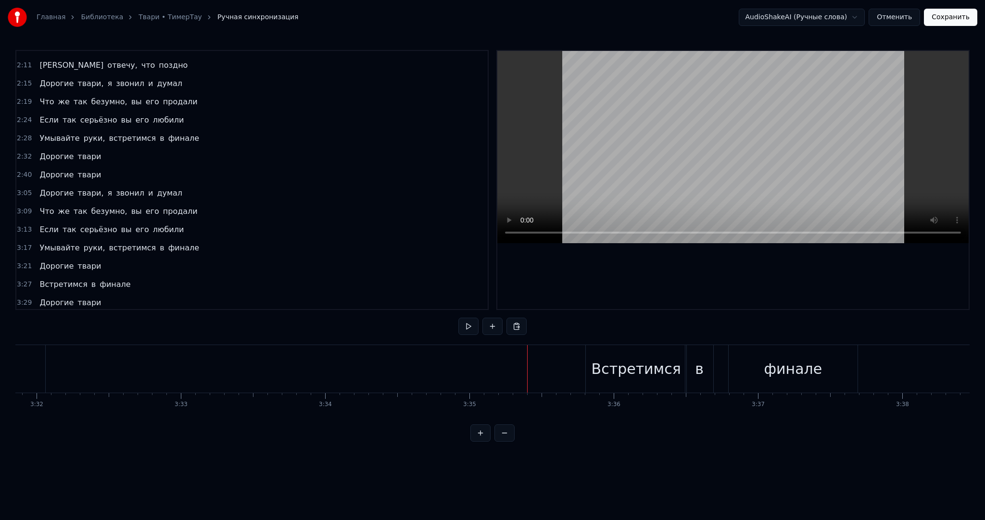
click at [464, 327] on button at bounding box center [468, 326] width 20 height 17
click at [473, 321] on button at bounding box center [468, 326] width 20 height 17
click at [955, 19] on button "Сохранить" at bounding box center [950, 17] width 53 height 17
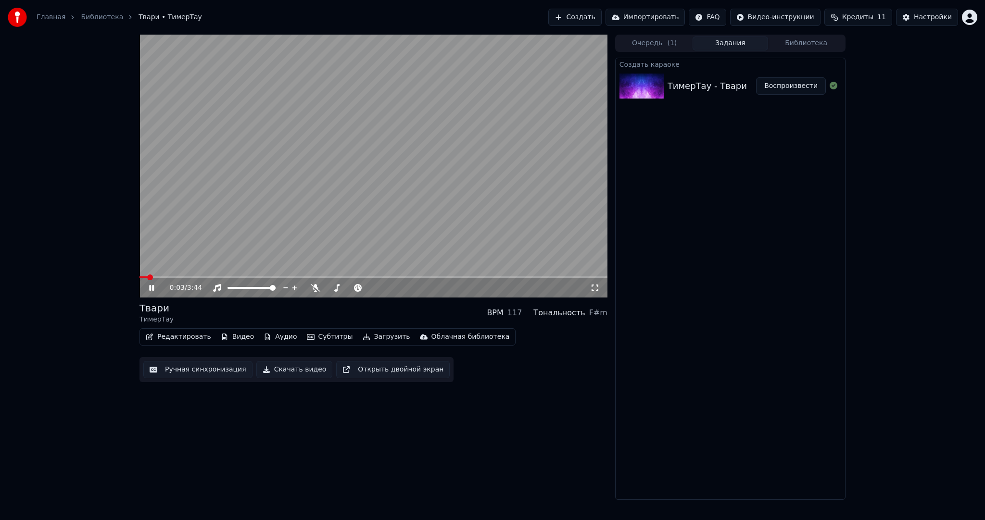
click at [331, 334] on button "Субтитры" at bounding box center [330, 336] width 54 height 13
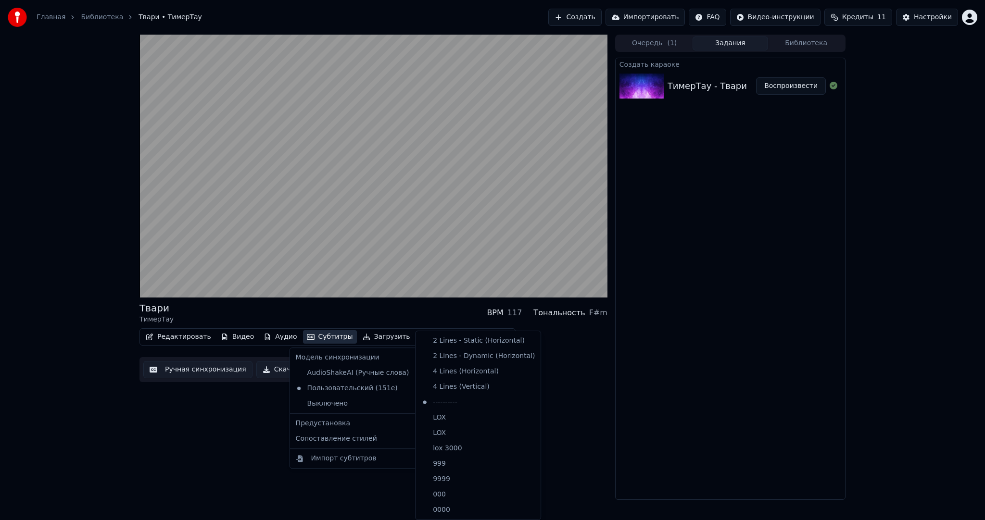
click at [204, 418] on div "Твари ТимерТау BPM 117 Тональность F#m Редактировать Видео Аудио Субтитры Загру…" at bounding box center [374, 268] width 468 height 466
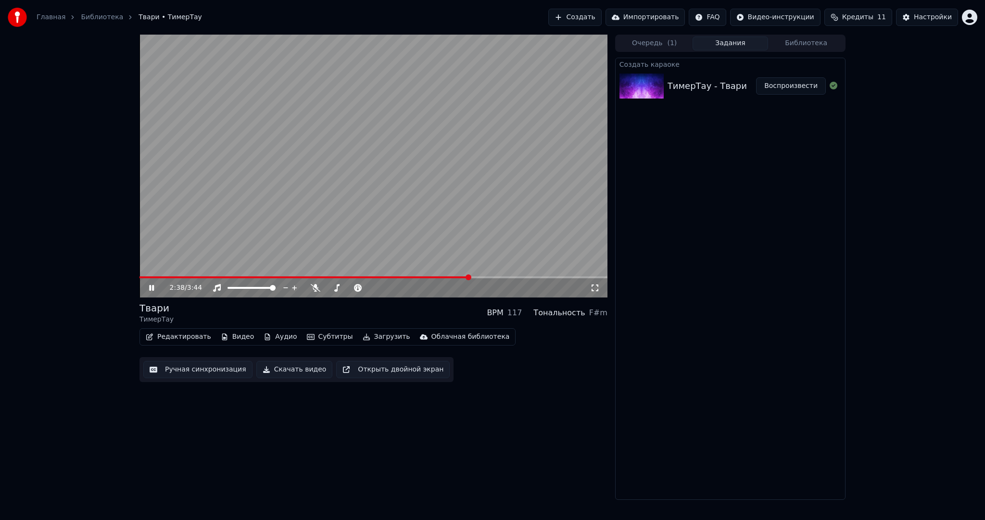
click at [404, 164] on video at bounding box center [374, 166] width 468 height 263
click at [376, 337] on button "Загрузить" at bounding box center [386, 336] width 55 height 13
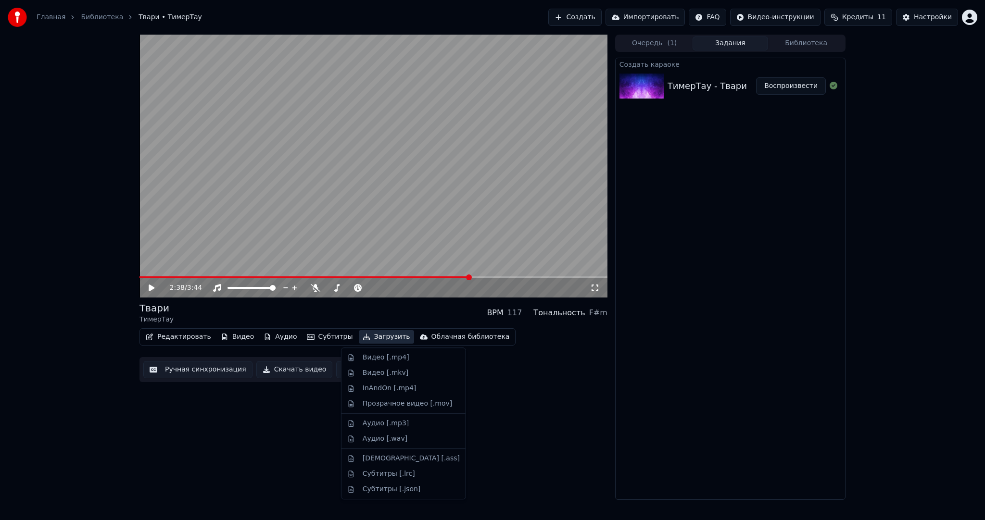
click at [377, 356] on div "Видео [.mp4]" at bounding box center [386, 358] width 47 height 10
